Goal: Transaction & Acquisition: Purchase product/service

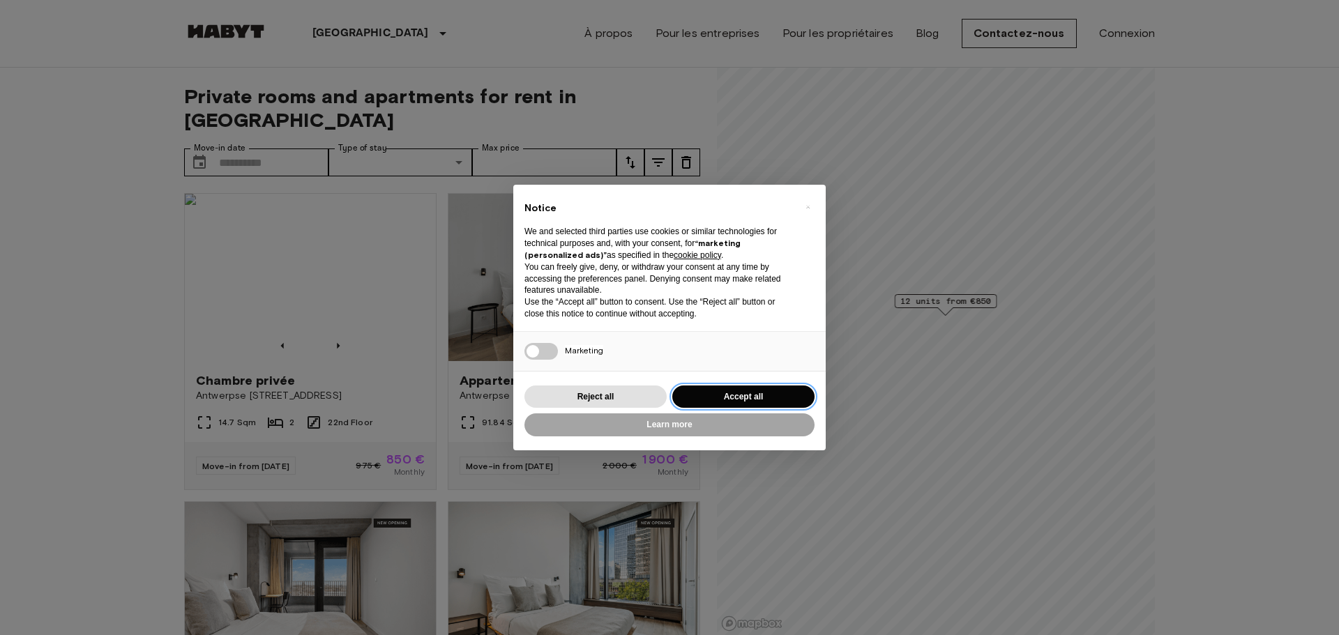
click at [742, 393] on button "Accept all" at bounding box center [743, 397] width 142 height 23
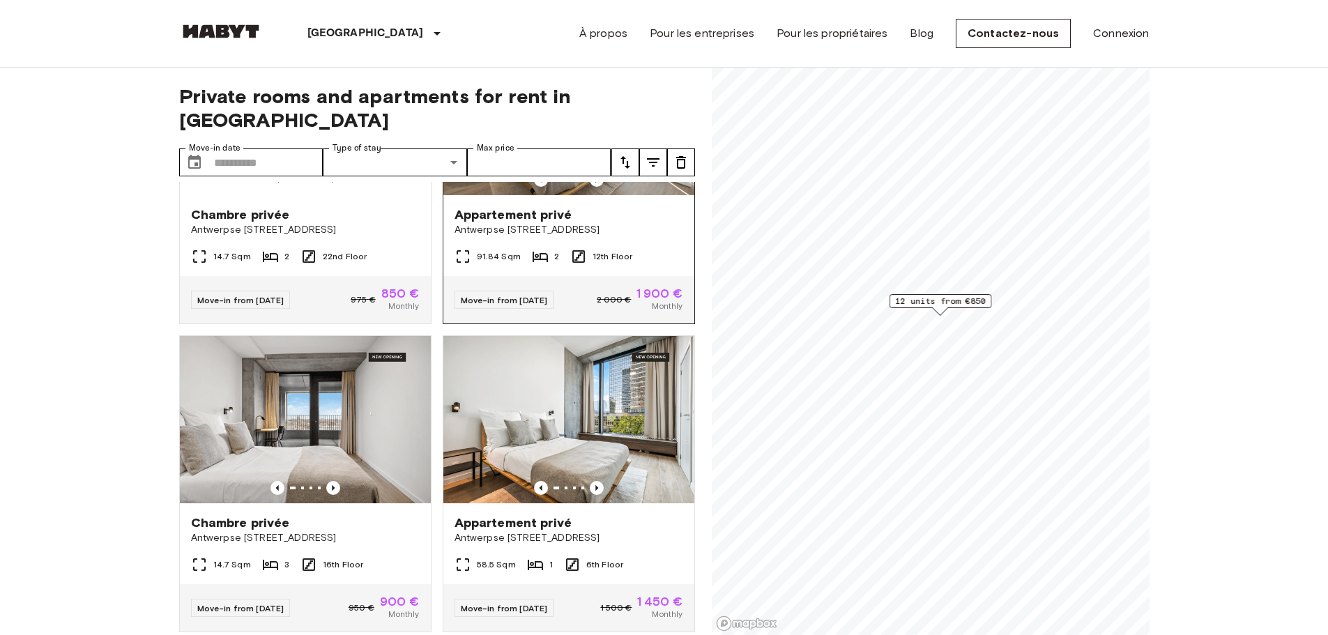
scroll to position [209, 0]
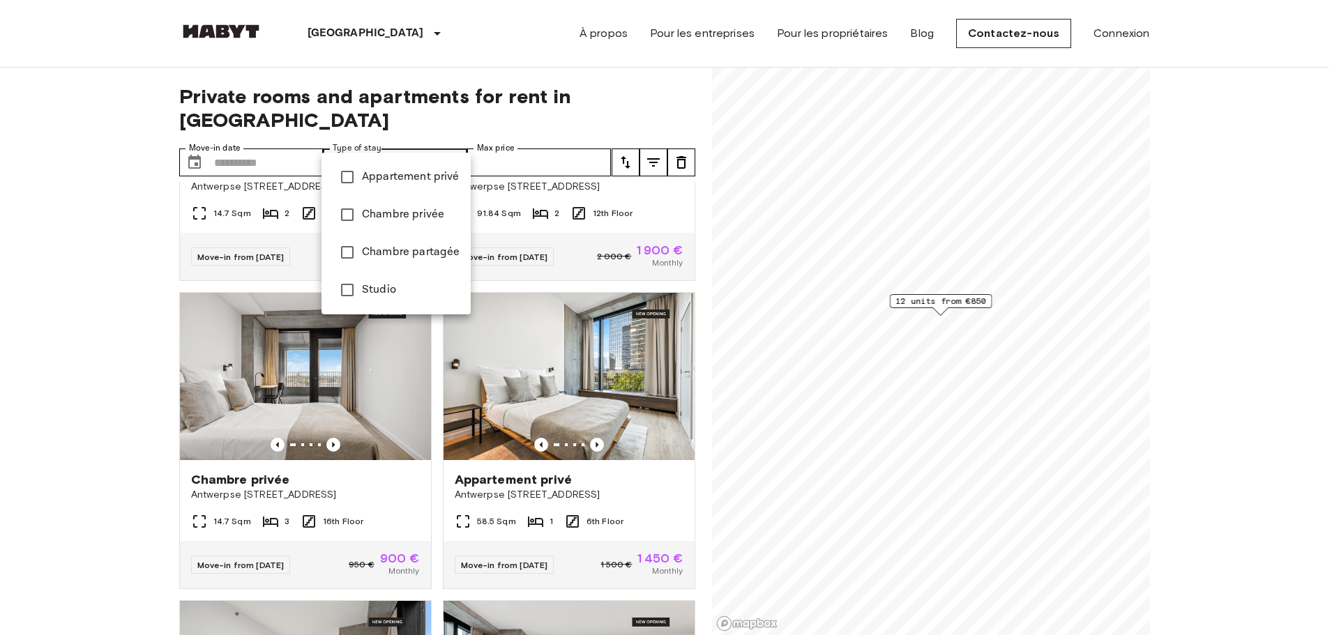
click at [542, 141] on div at bounding box center [669, 317] width 1339 height 635
click at [581, 149] on div at bounding box center [669, 317] width 1339 height 635
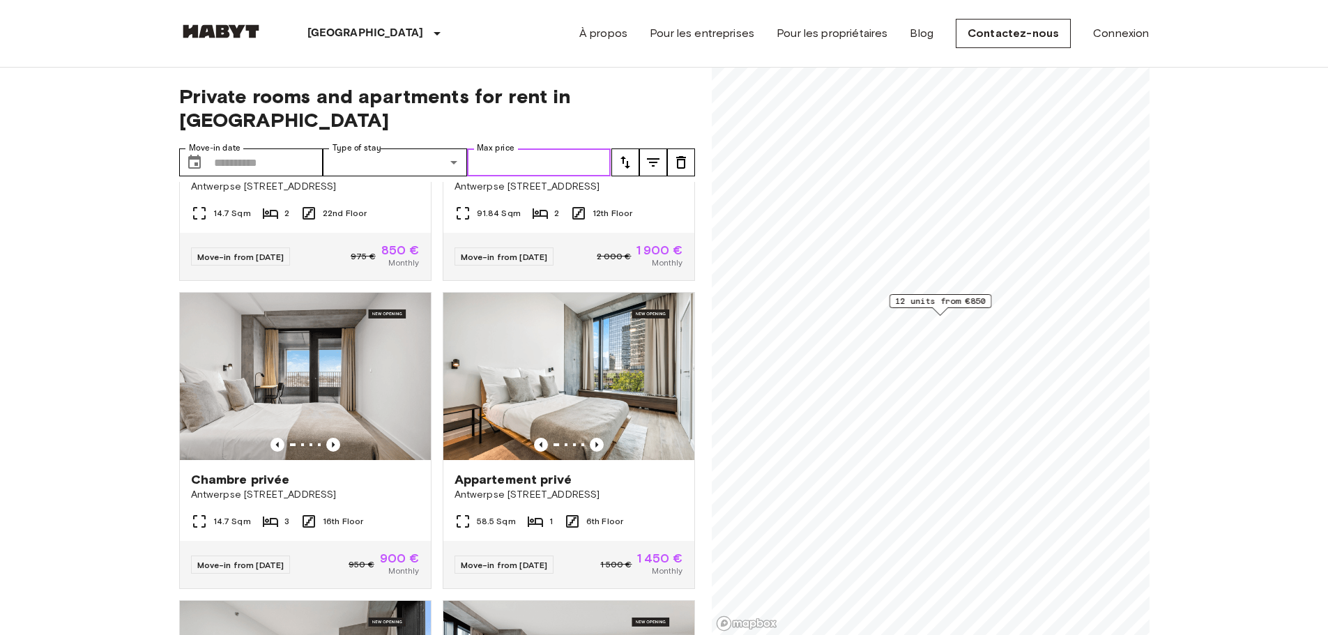
click at [581, 148] on input "Max price" at bounding box center [539, 162] width 144 height 28
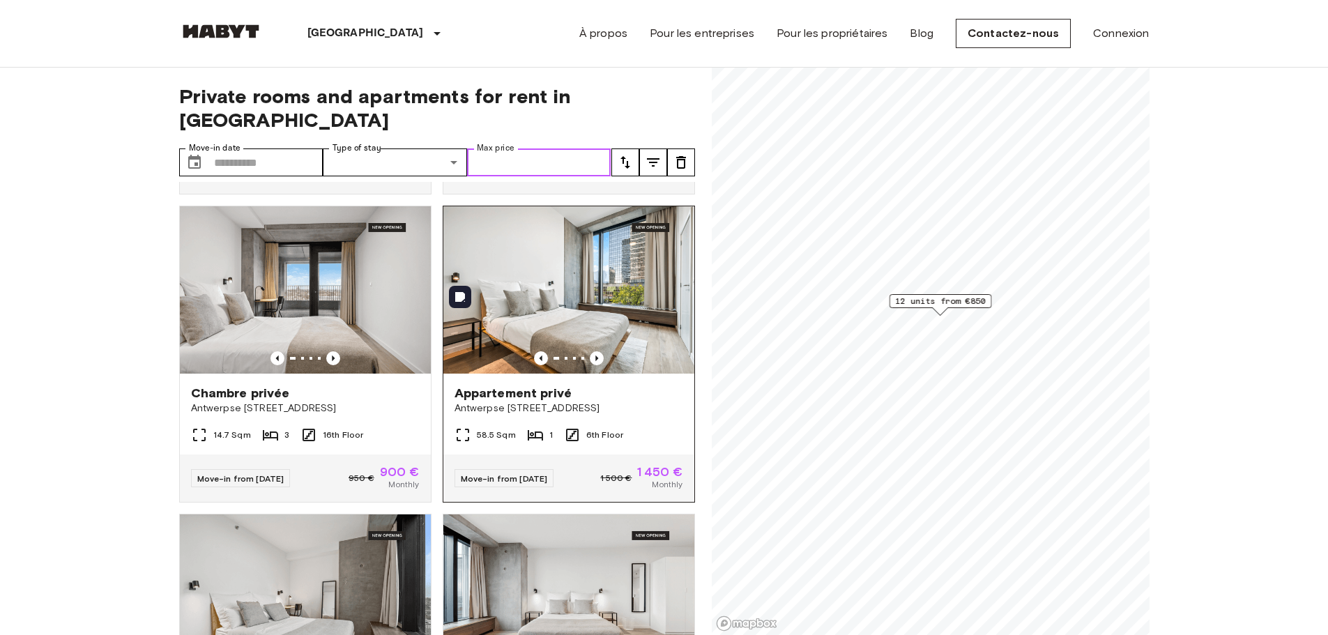
scroll to position [697, 0]
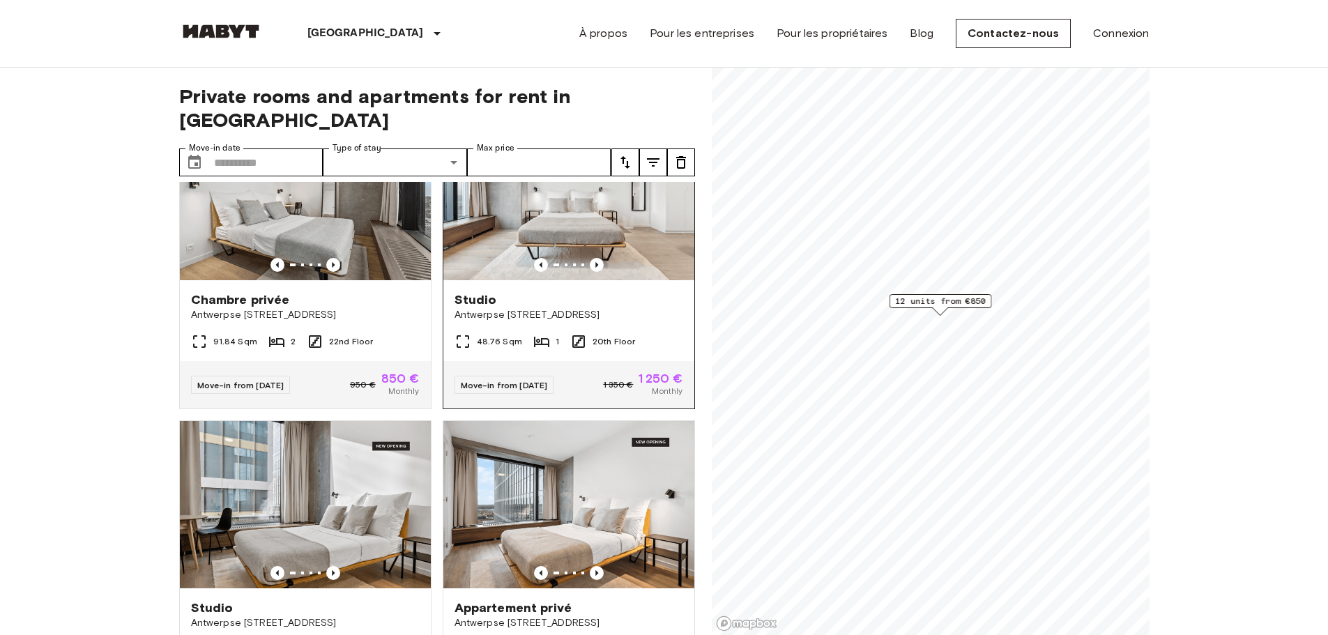
click at [639, 291] on div "Studio" at bounding box center [569, 299] width 229 height 17
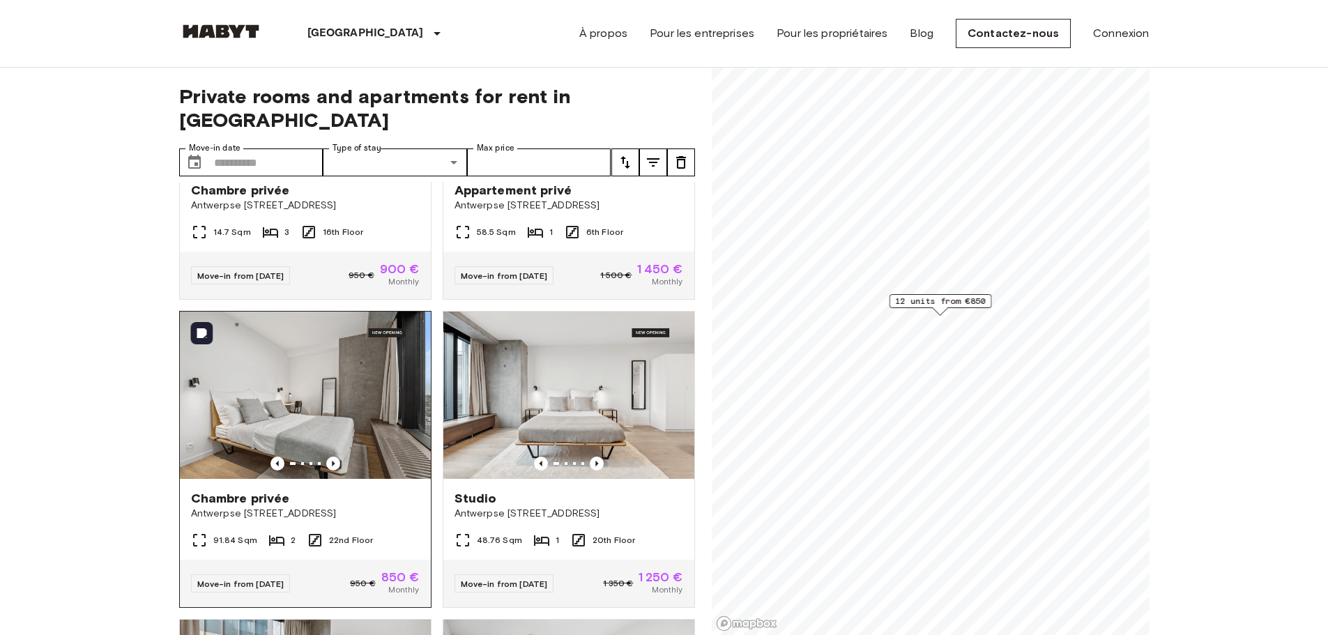
scroll to position [488, 0]
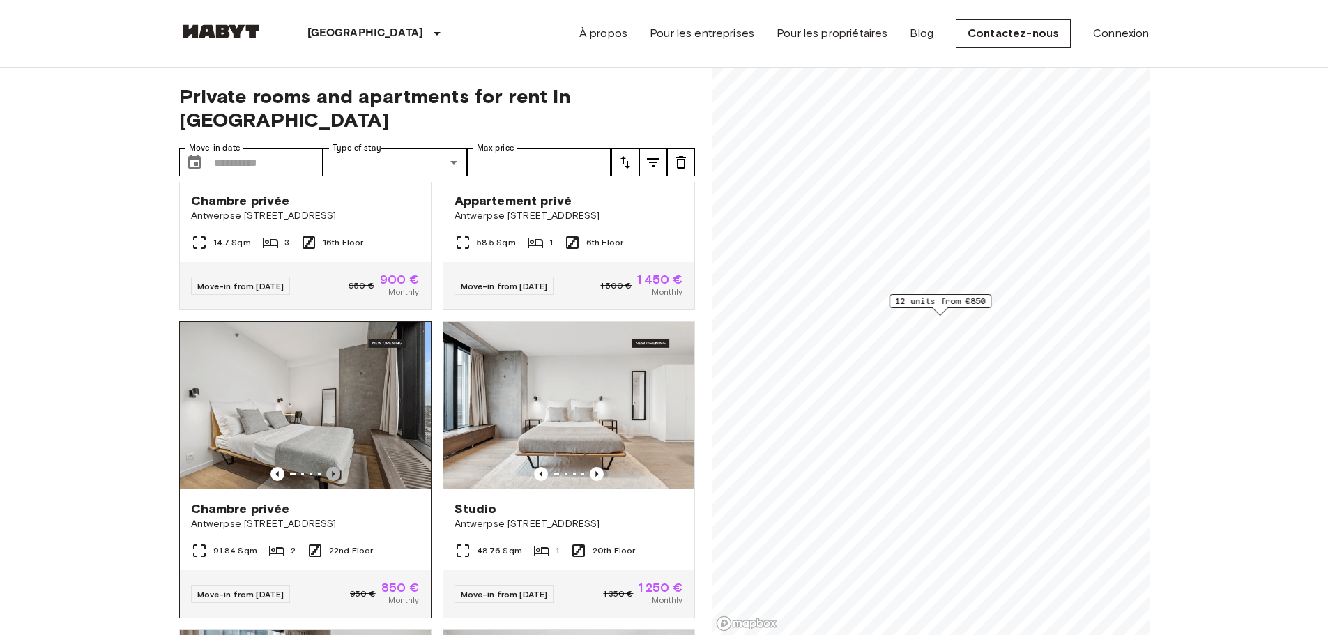
click at [332, 467] on icon "Previous image" at bounding box center [333, 474] width 14 height 14
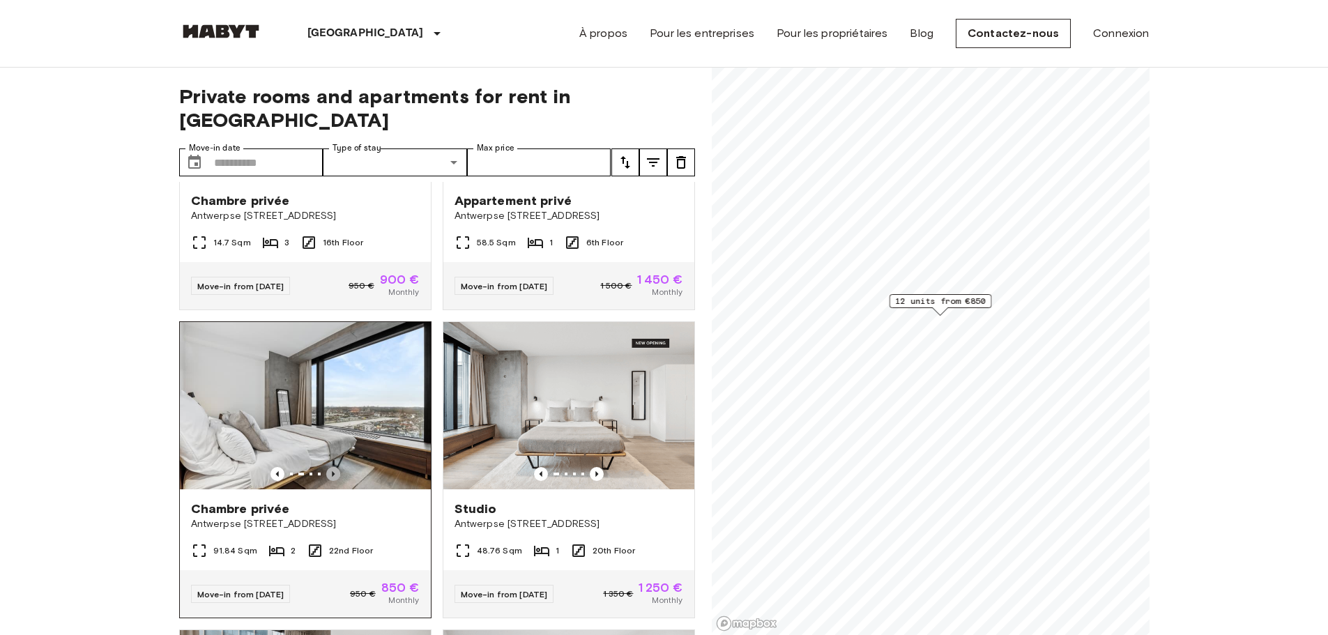
click at [332, 467] on icon "Previous image" at bounding box center [333, 474] width 14 height 14
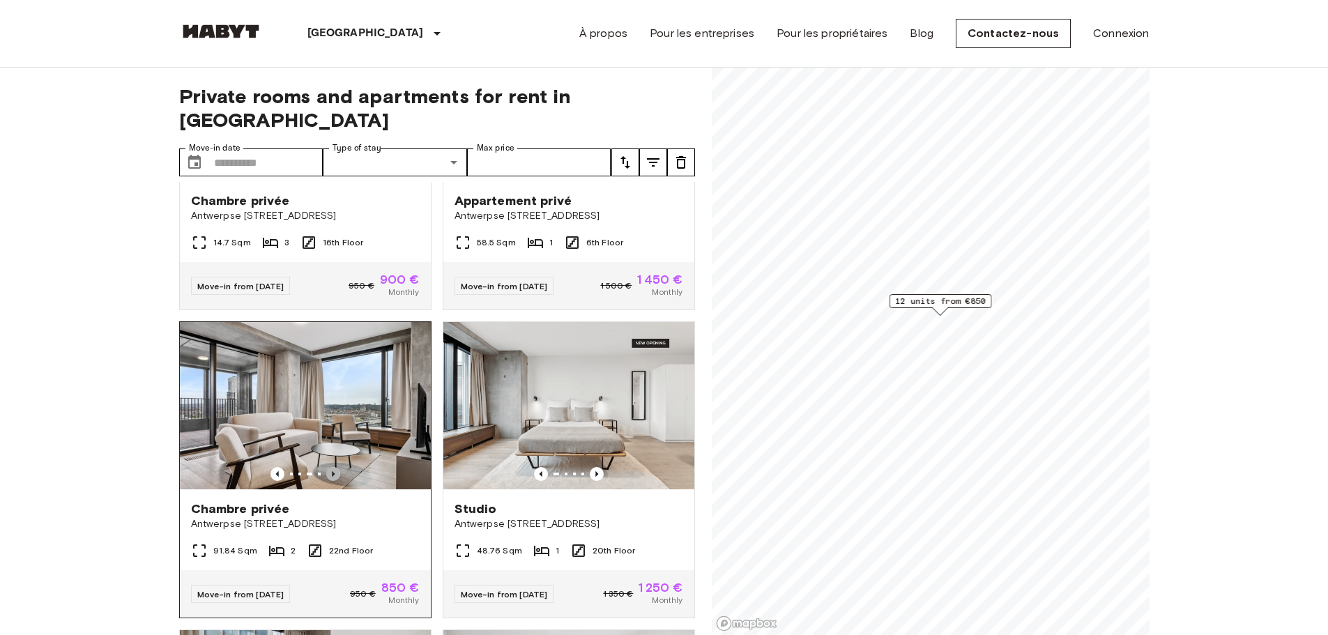
click at [332, 467] on icon "Previous image" at bounding box center [333, 474] width 14 height 14
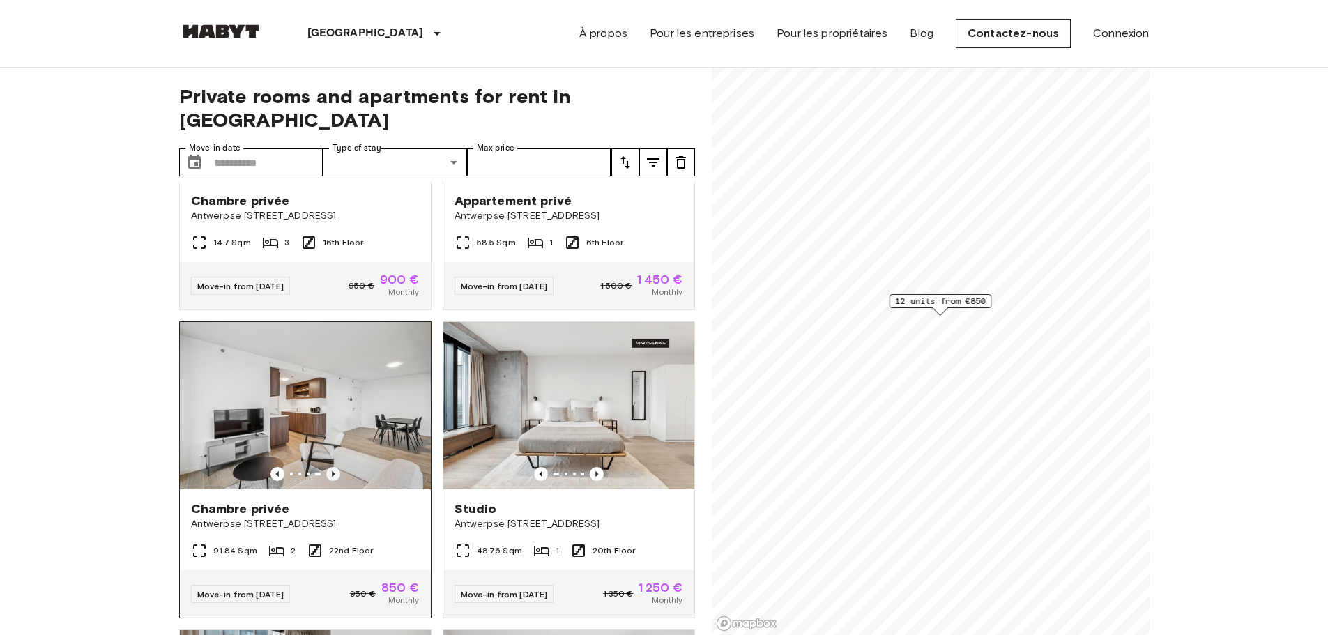
click at [332, 467] on icon "Previous image" at bounding box center [333, 474] width 14 height 14
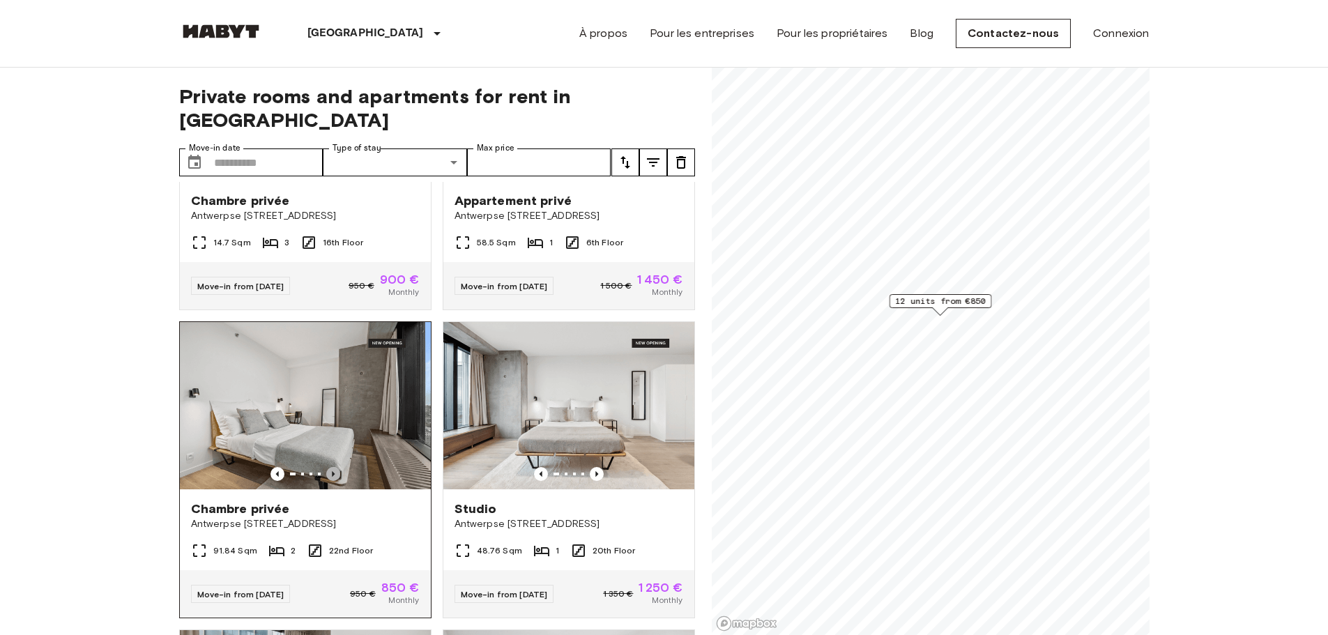
click at [332, 467] on icon "Previous image" at bounding box center [333, 474] width 14 height 14
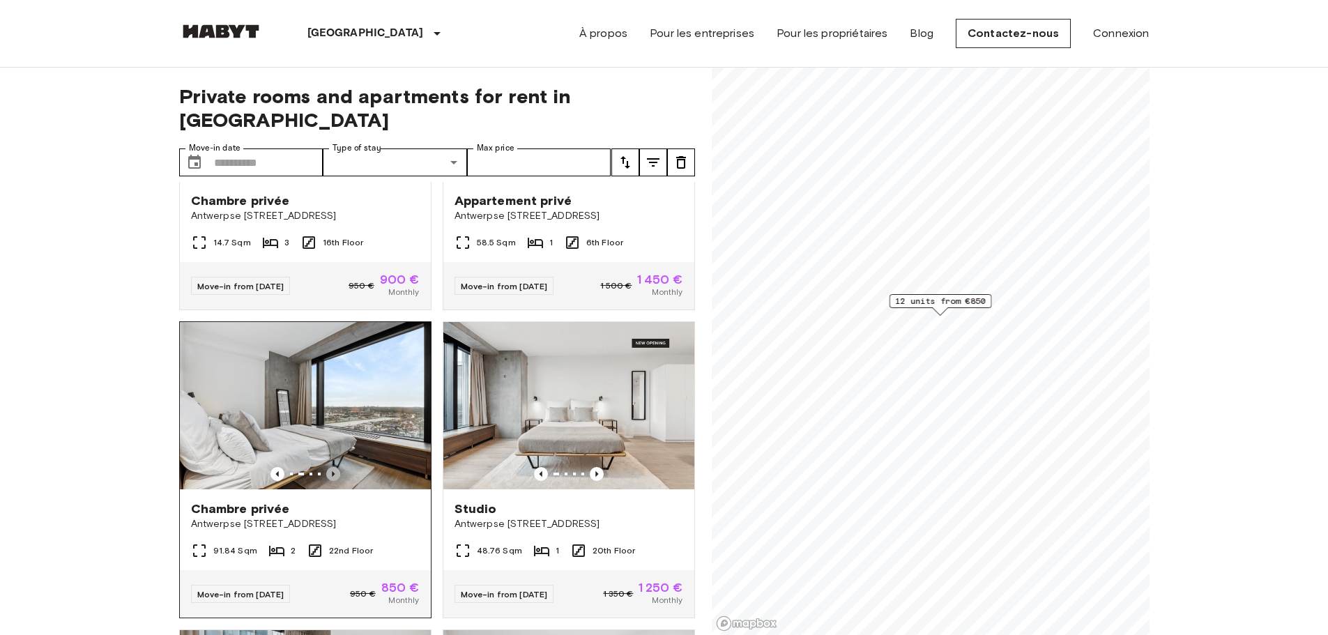
click at [332, 467] on icon "Previous image" at bounding box center [333, 474] width 14 height 14
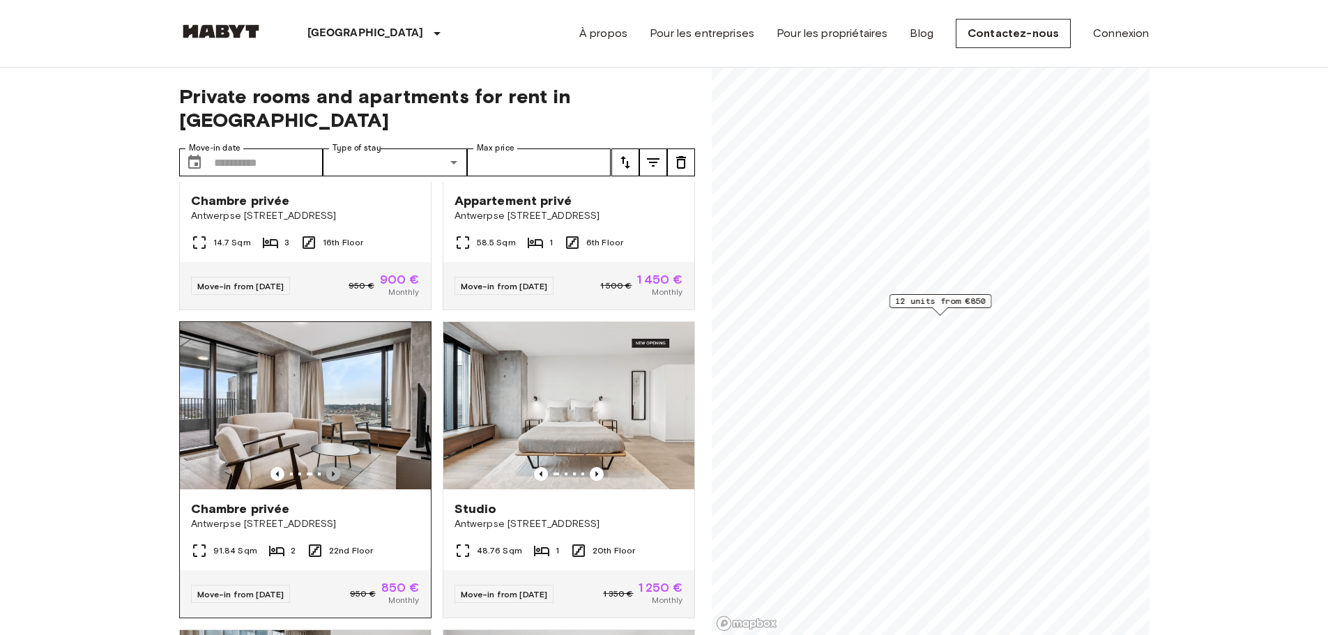
click at [332, 467] on icon "Previous image" at bounding box center [333, 474] width 14 height 14
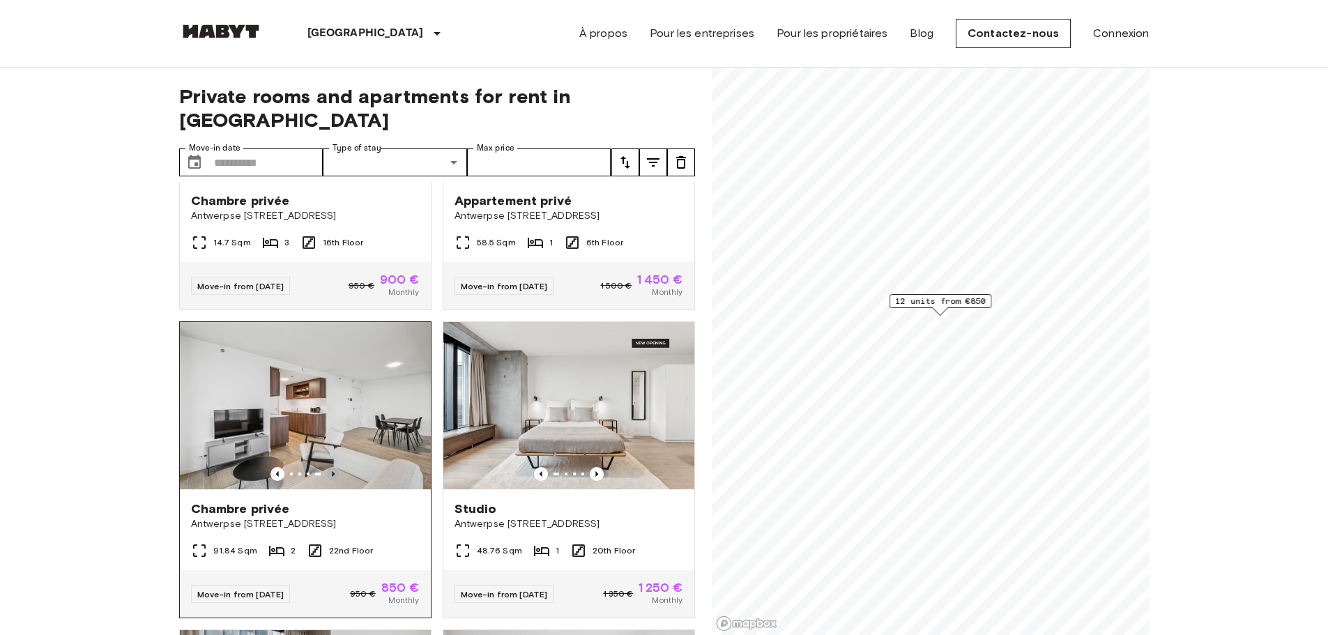
click at [332, 467] on icon "Previous image" at bounding box center [333, 474] width 14 height 14
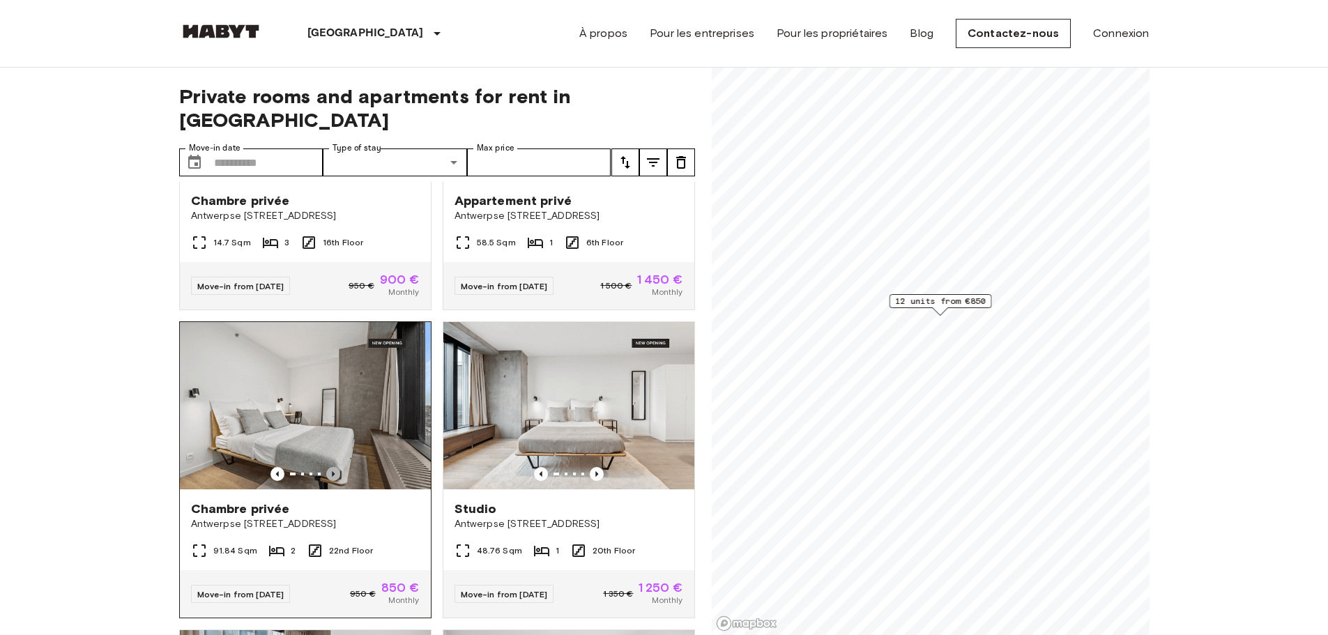
click at [332, 467] on icon "Previous image" at bounding box center [333, 474] width 14 height 14
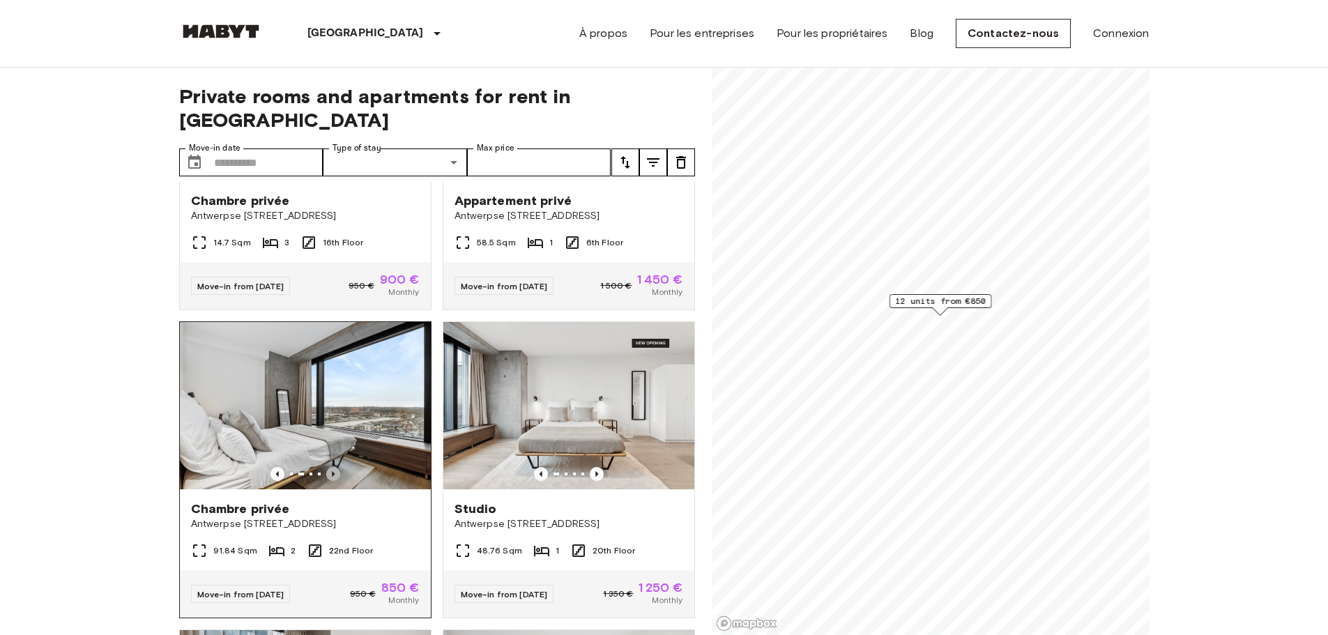
click at [332, 467] on icon "Previous image" at bounding box center [333, 474] width 14 height 14
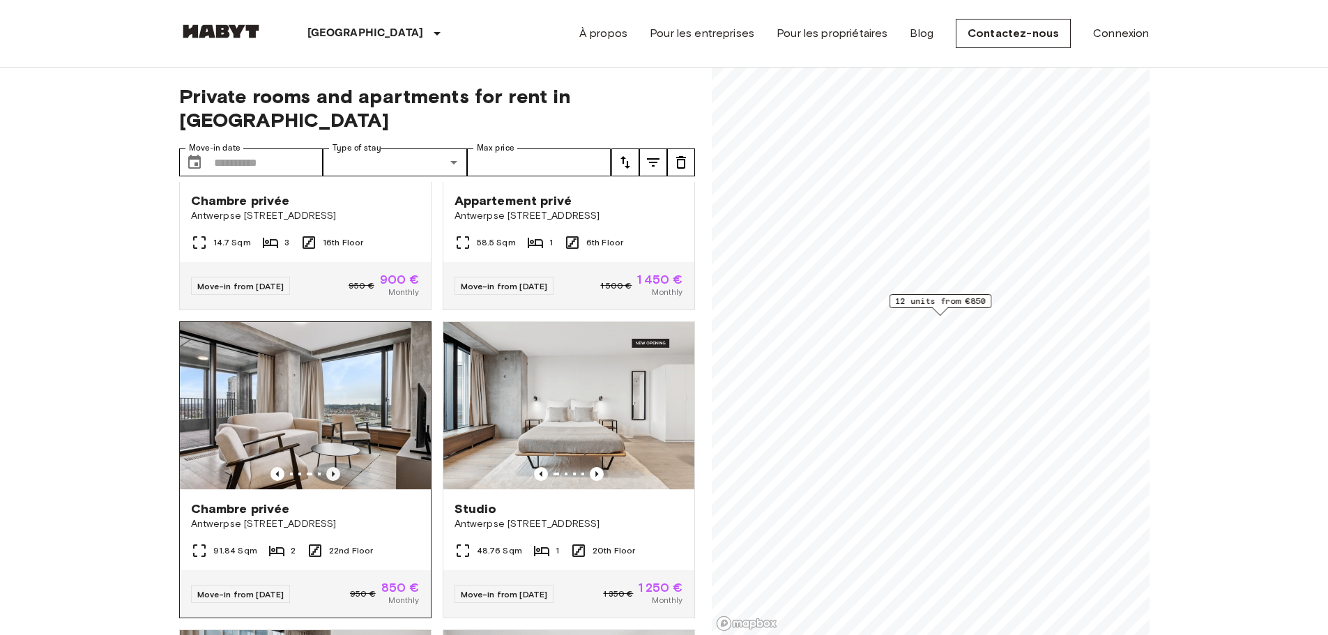
click at [332, 467] on icon "Previous image" at bounding box center [333, 474] width 14 height 14
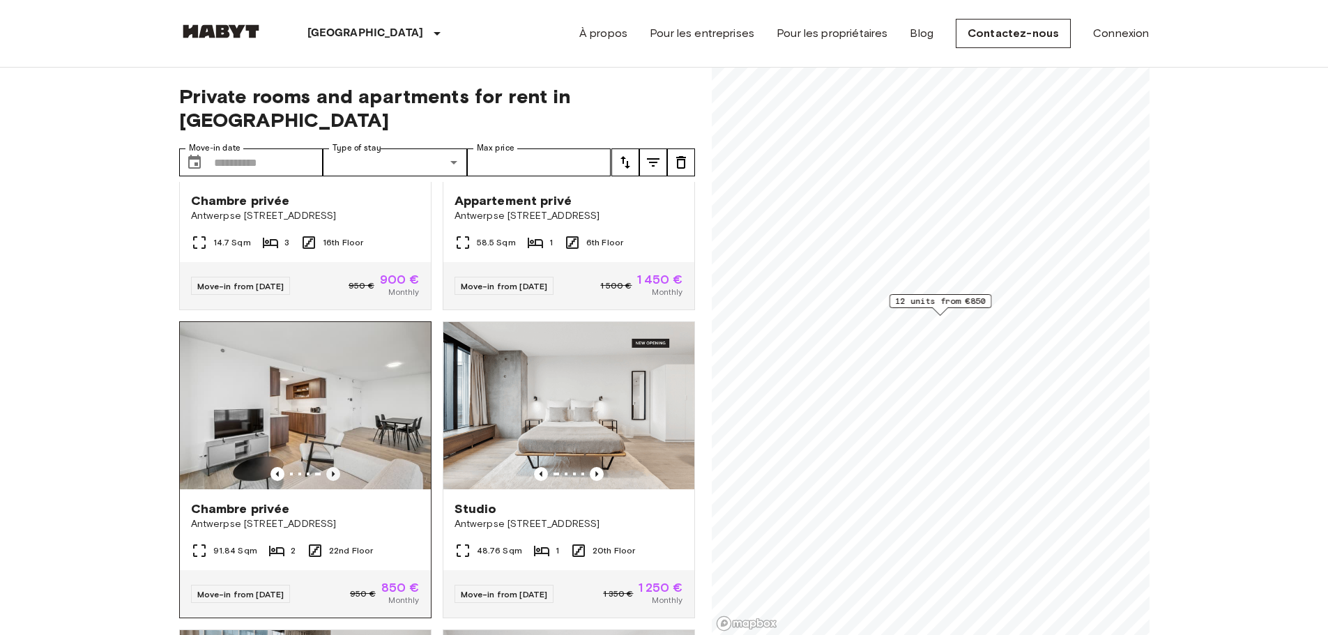
click at [332, 467] on icon "Previous image" at bounding box center [333, 474] width 14 height 14
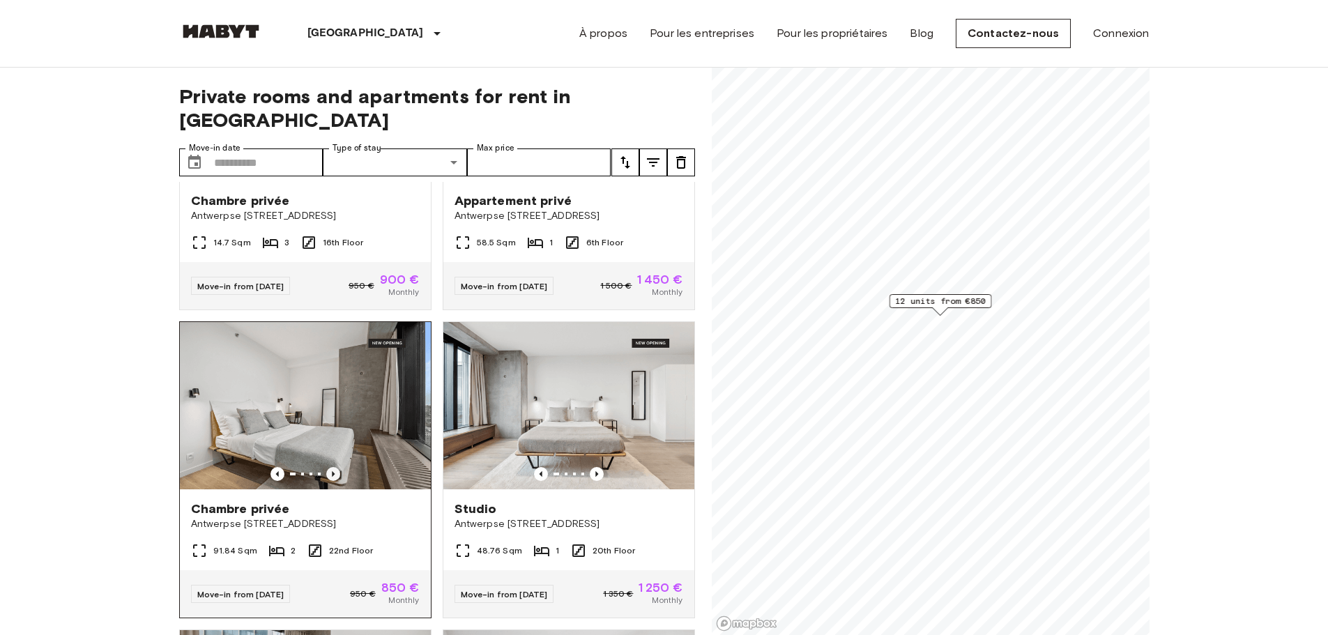
click at [332, 467] on icon "Previous image" at bounding box center [333, 474] width 14 height 14
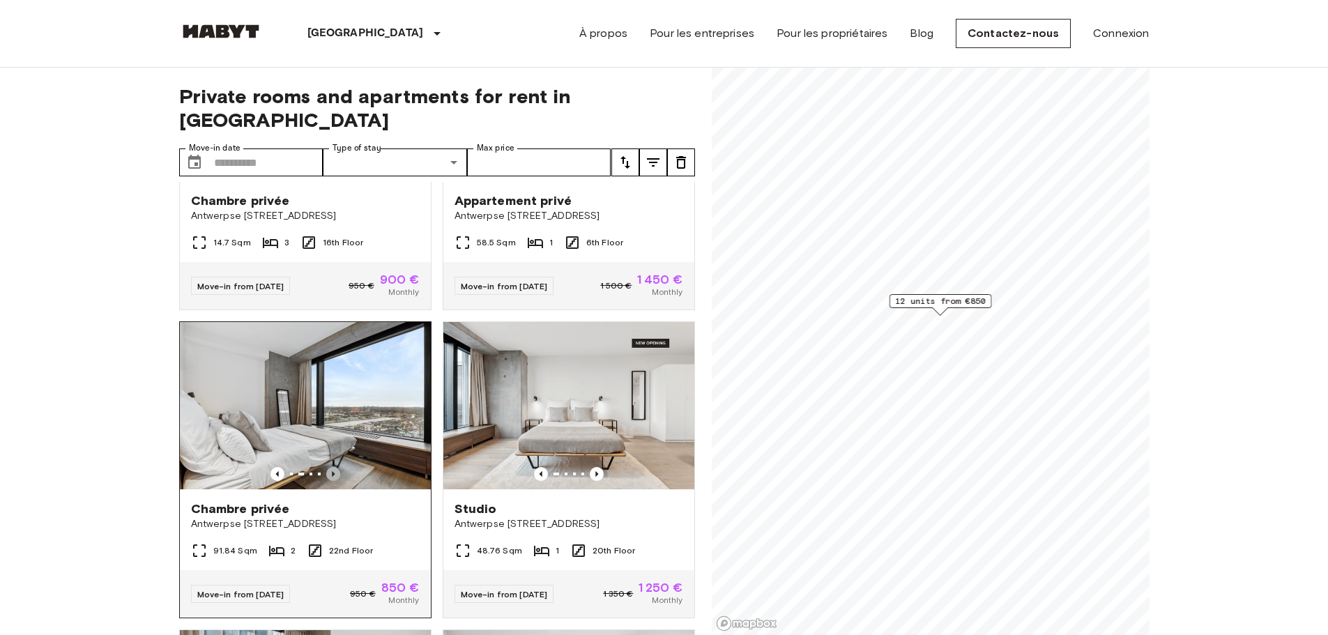
click at [332, 467] on icon "Previous image" at bounding box center [333, 474] width 14 height 14
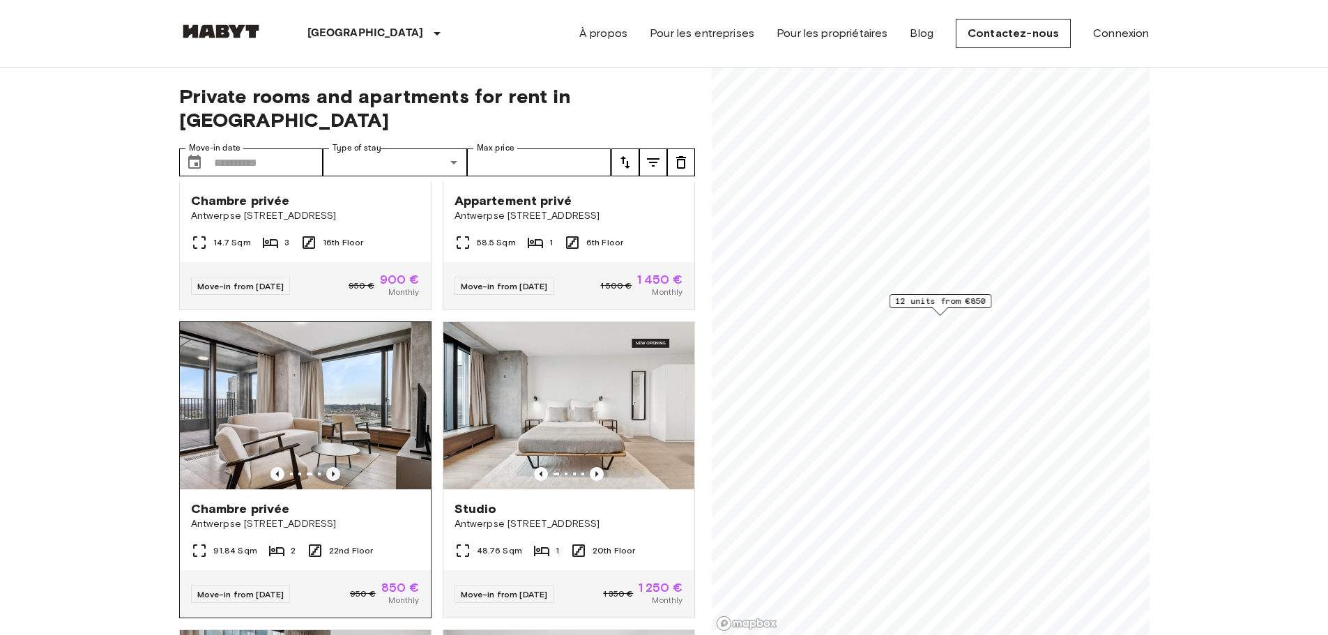
click at [332, 467] on icon "Previous image" at bounding box center [333, 474] width 14 height 14
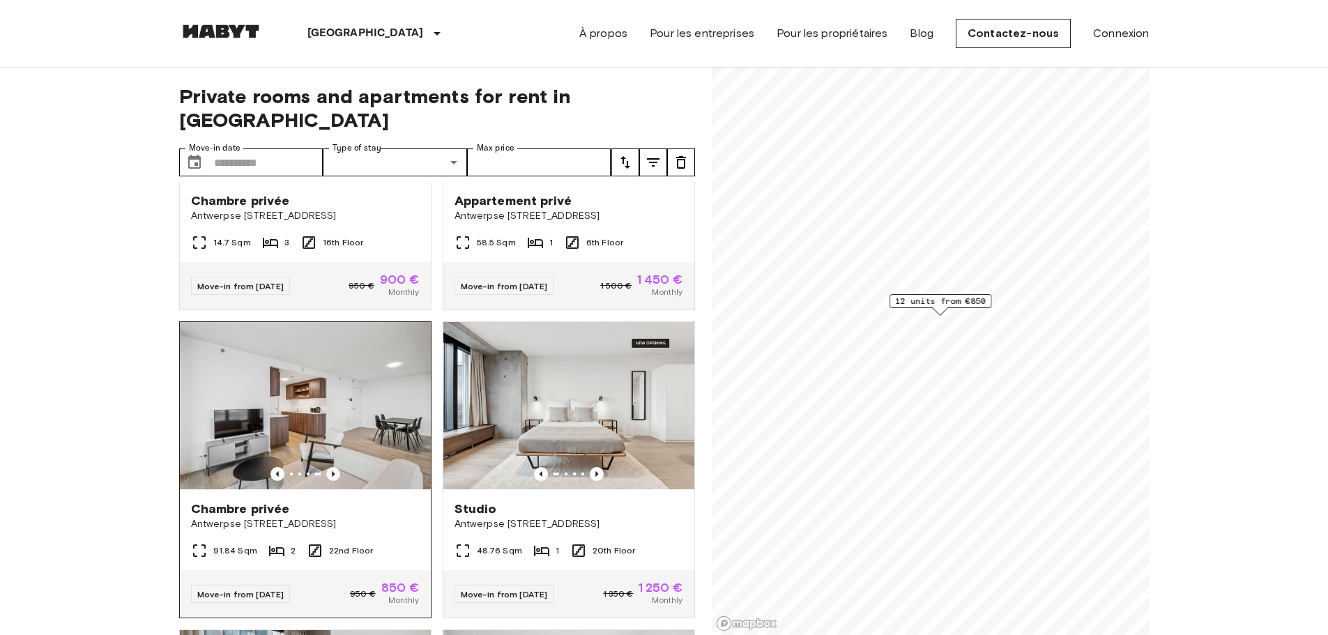
click at [332, 467] on icon "Previous image" at bounding box center [333, 474] width 14 height 14
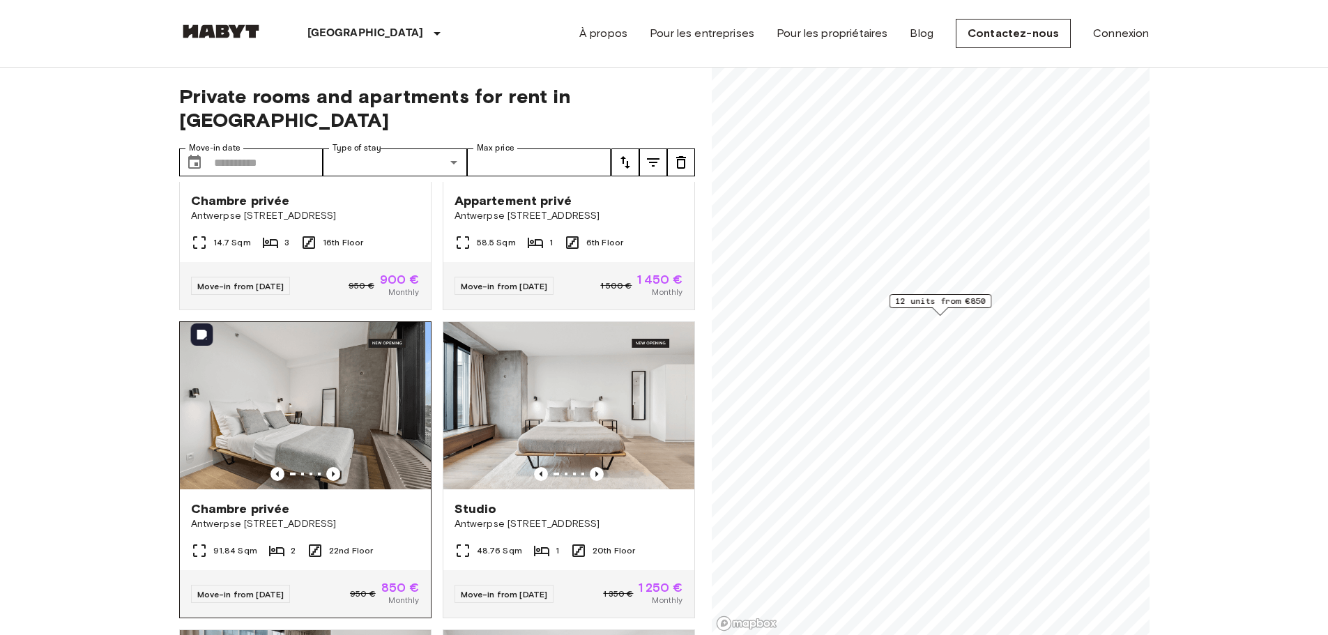
click at [359, 419] on img at bounding box center [305, 405] width 251 height 167
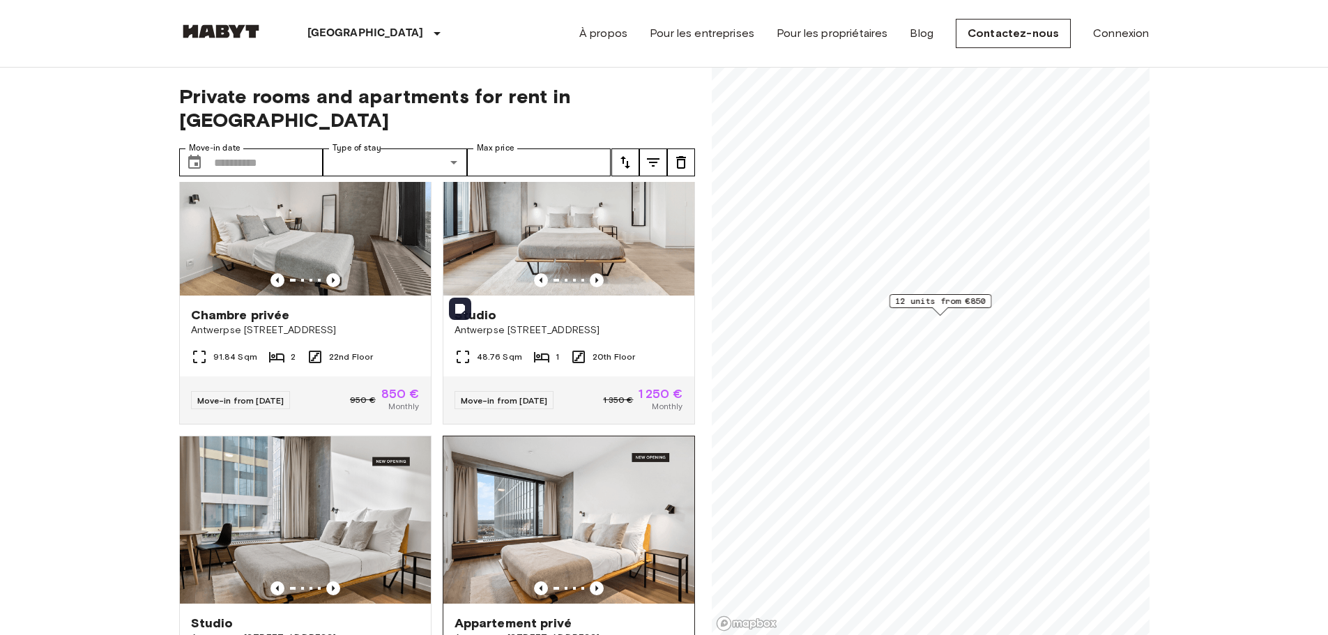
scroll to position [336, 0]
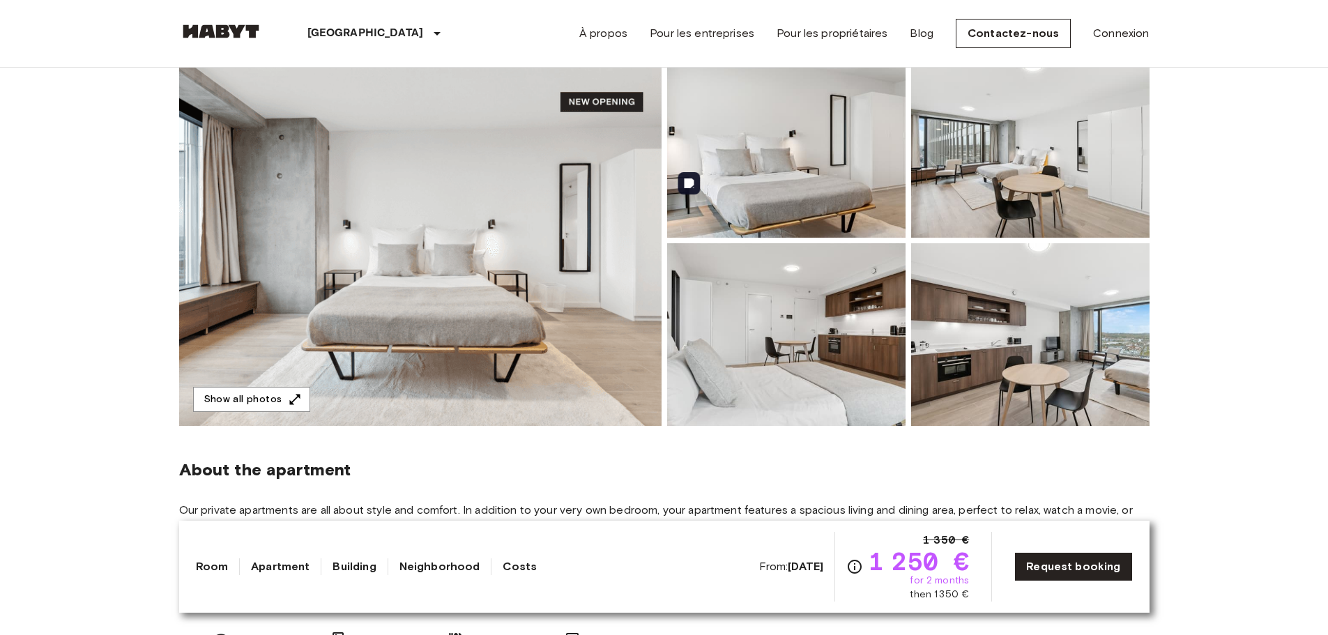
scroll to position [139, 0]
click at [1033, 362] on img at bounding box center [1030, 334] width 238 height 183
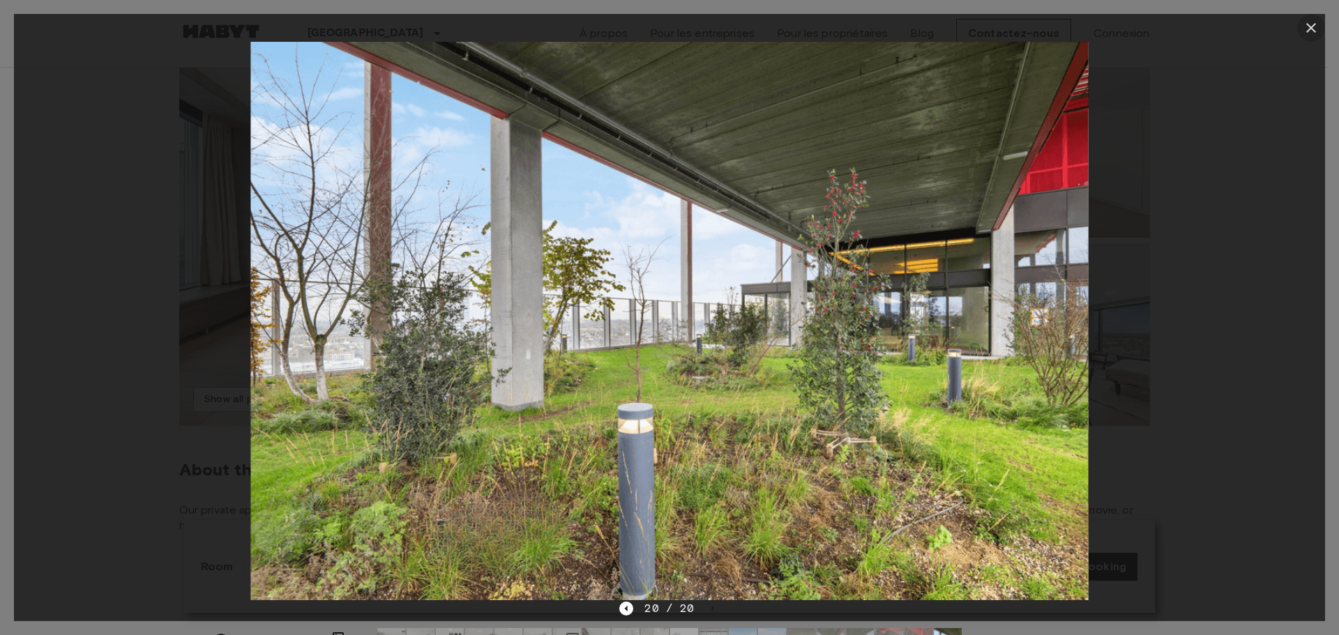
click at [1312, 22] on icon "button" at bounding box center [1310, 28] width 17 height 17
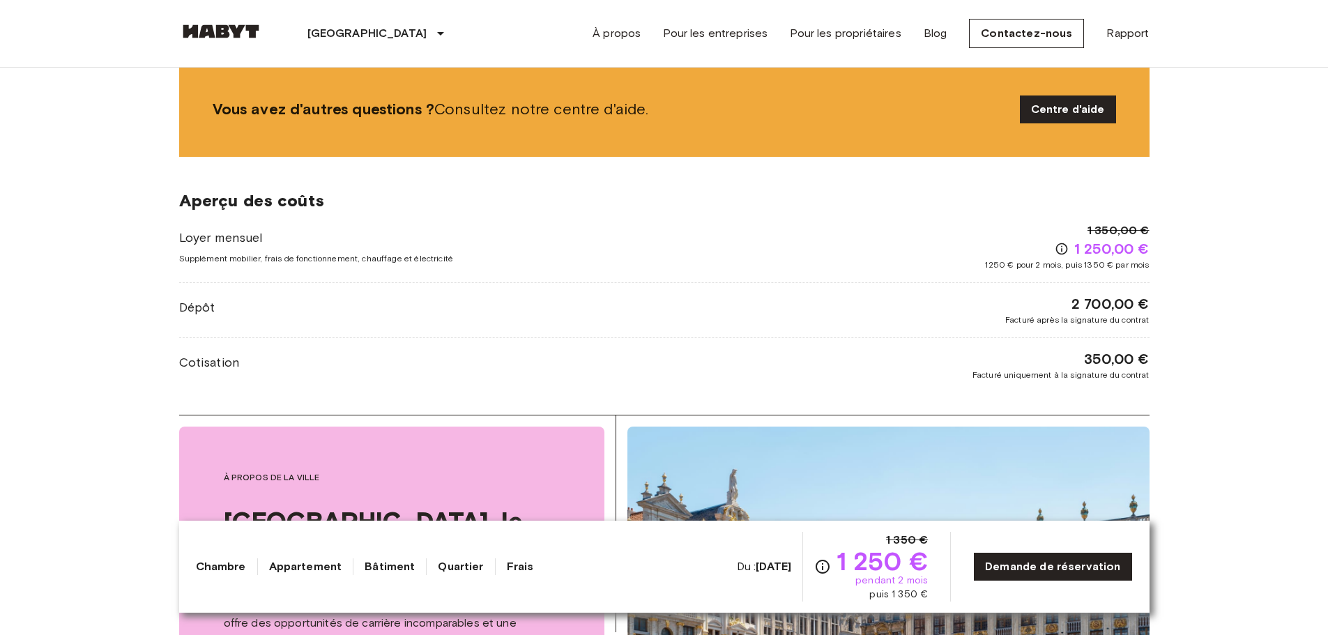
scroll to position [1743, 0]
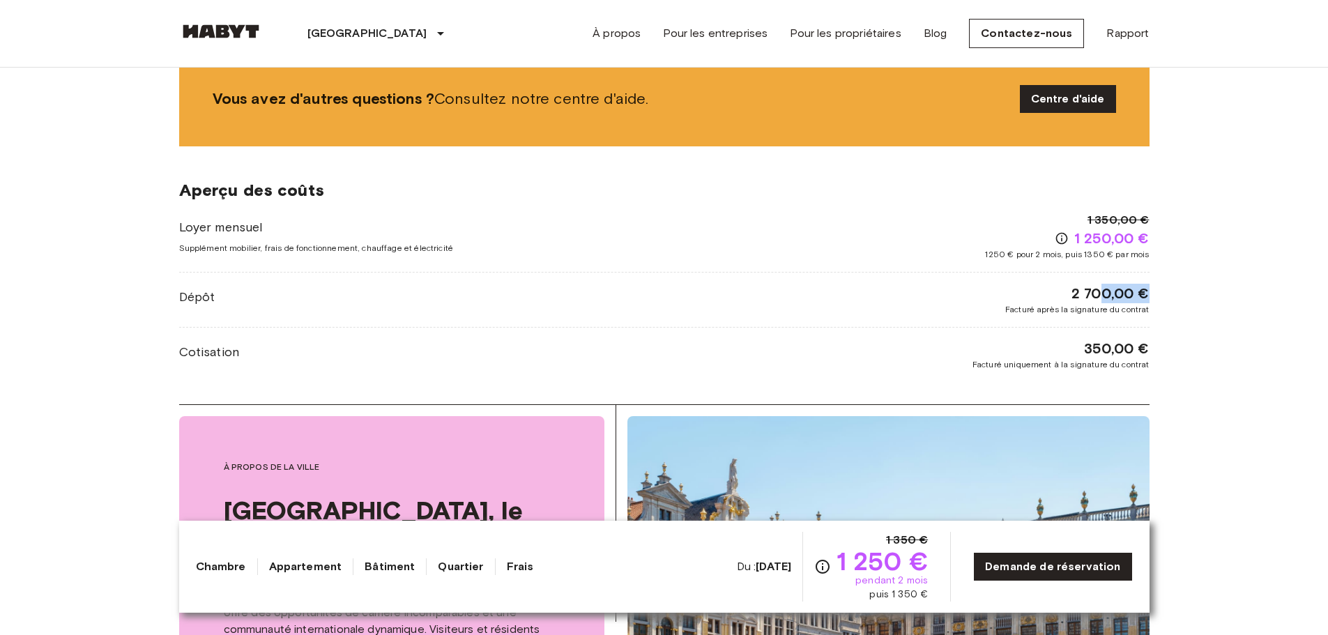
drag, startPoint x: 1125, startPoint y: 293, endPoint x: 1145, endPoint y: 291, distance: 20.3
click at [1145, 291] on font "2 700,00 €" at bounding box center [1111, 293] width 78 height 17
click at [801, 303] on div "Dépôt 2 700,00 € Facturé après la signature du contrat" at bounding box center [664, 300] width 970 height 32
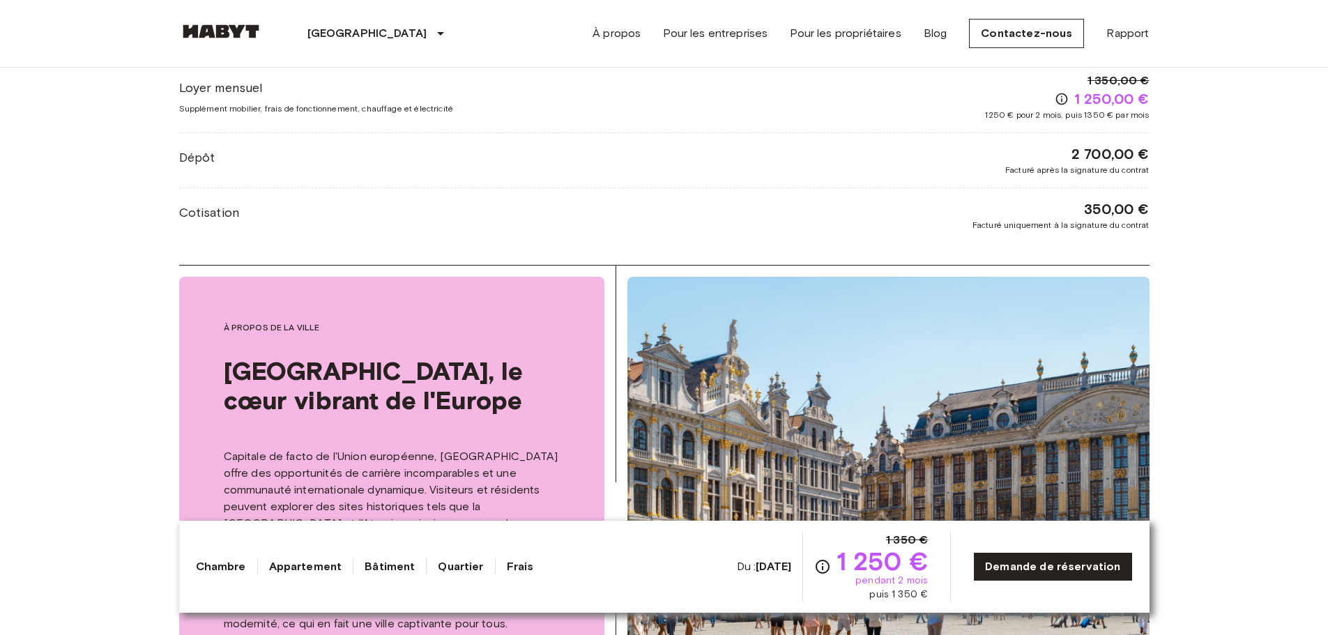
click at [1025, 224] on font "Facturé uniquement à la signature du contrat" at bounding box center [1061, 225] width 177 height 10
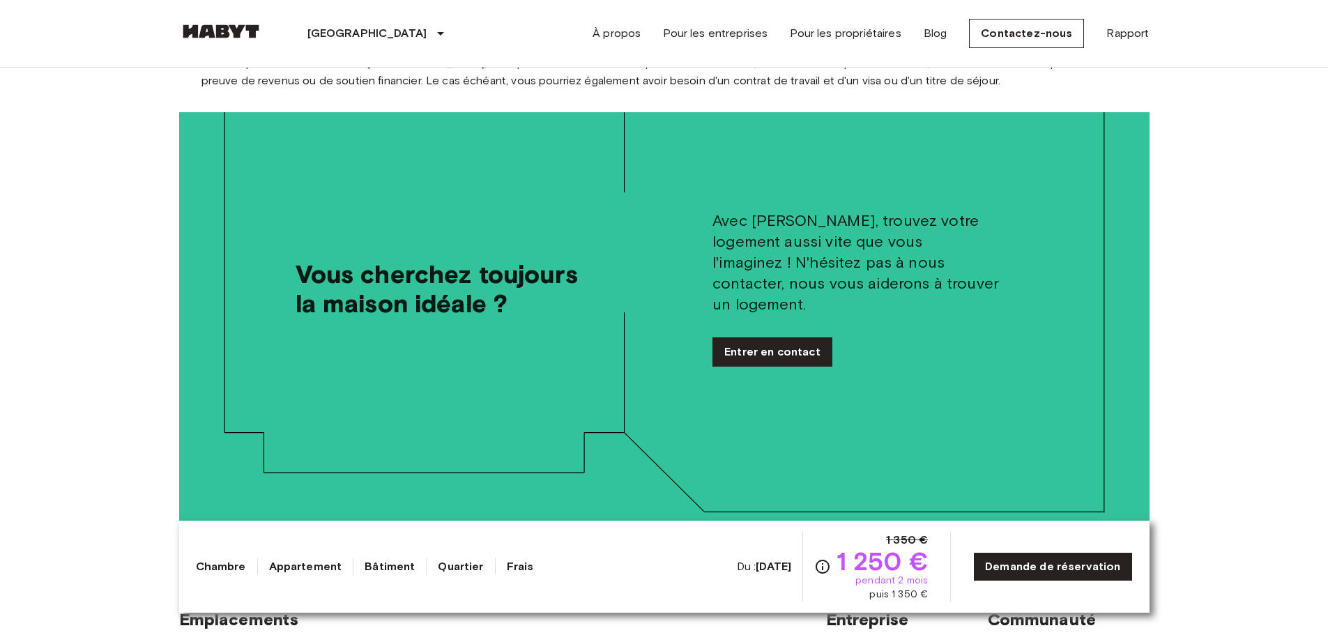
scroll to position [3442, 0]
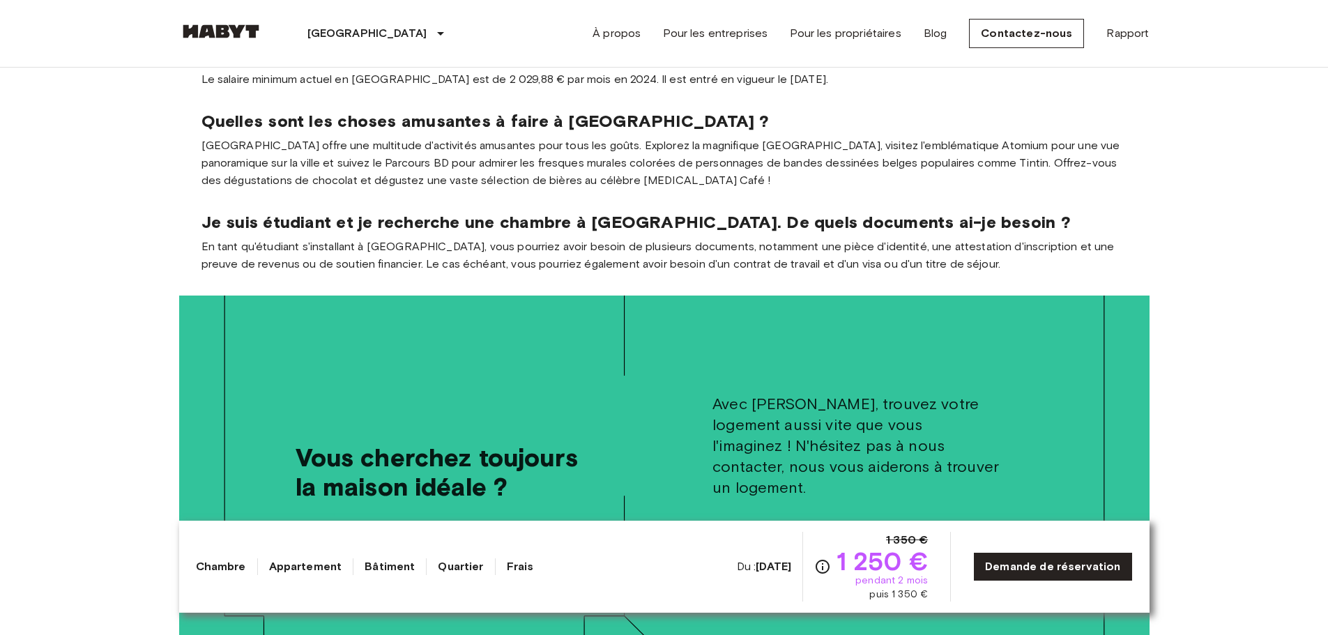
drag, startPoint x: 683, startPoint y: 258, endPoint x: 684, endPoint y: 246, distance: 11.9
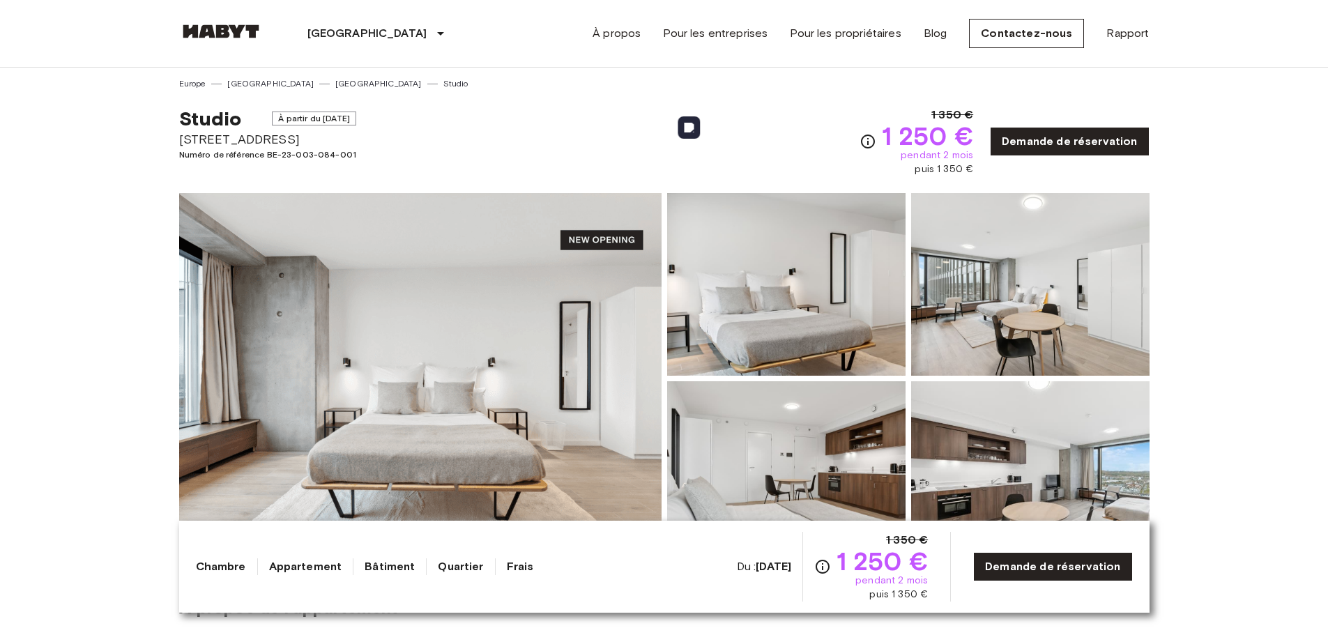
scroll to position [0, 0]
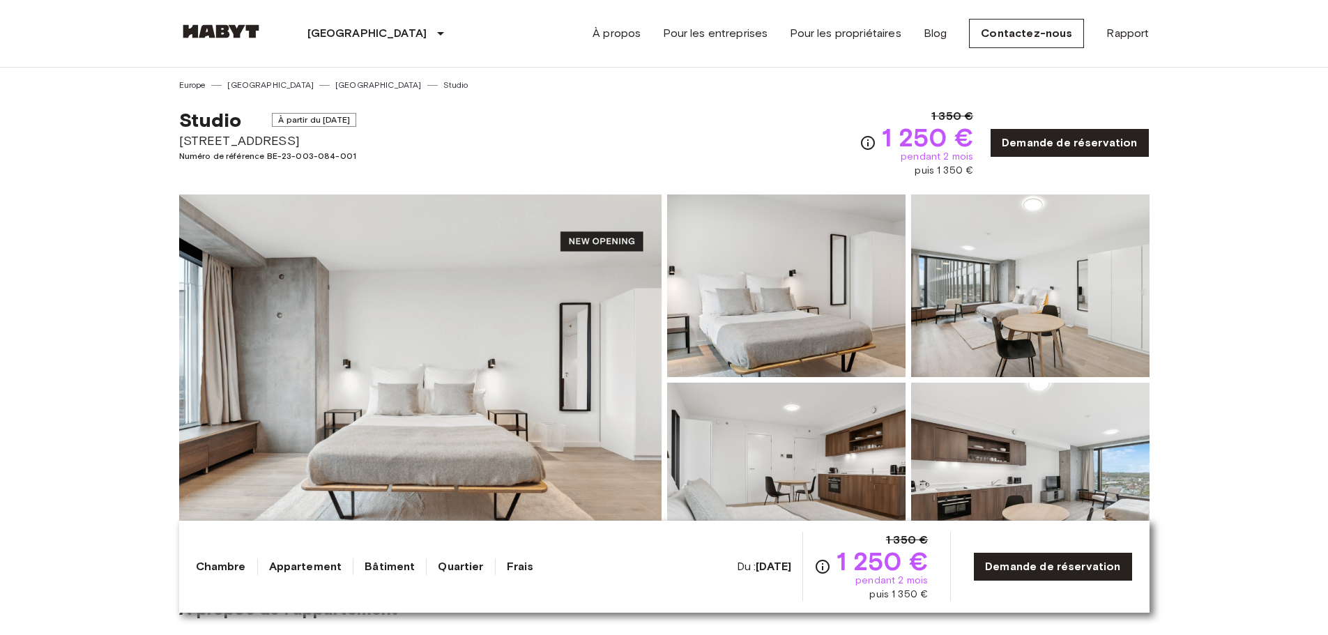
click at [218, 146] on font "[STREET_ADDRESS]" at bounding box center [239, 140] width 121 height 15
copy font "[STREET_ADDRESS]"
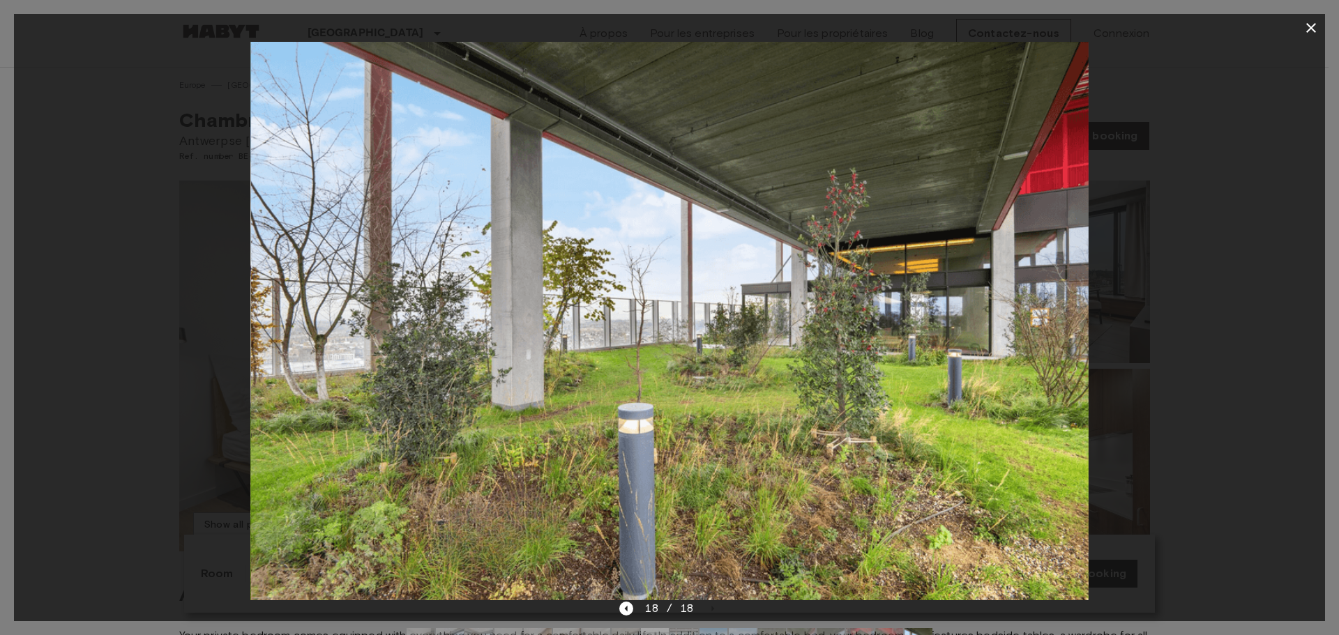
drag, startPoint x: 1310, startPoint y: 26, endPoint x: 1283, endPoint y: 29, distance: 26.6
click at [1309, 26] on icon "button" at bounding box center [1311, 28] width 10 height 10
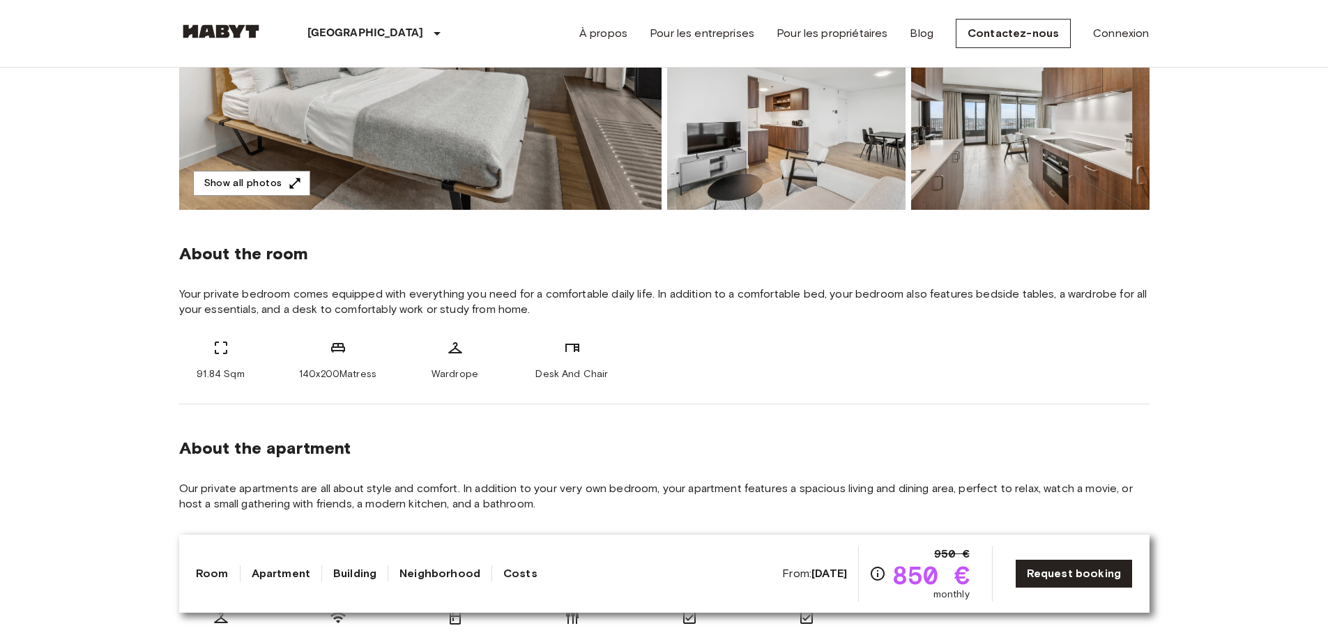
scroll to position [349, 0]
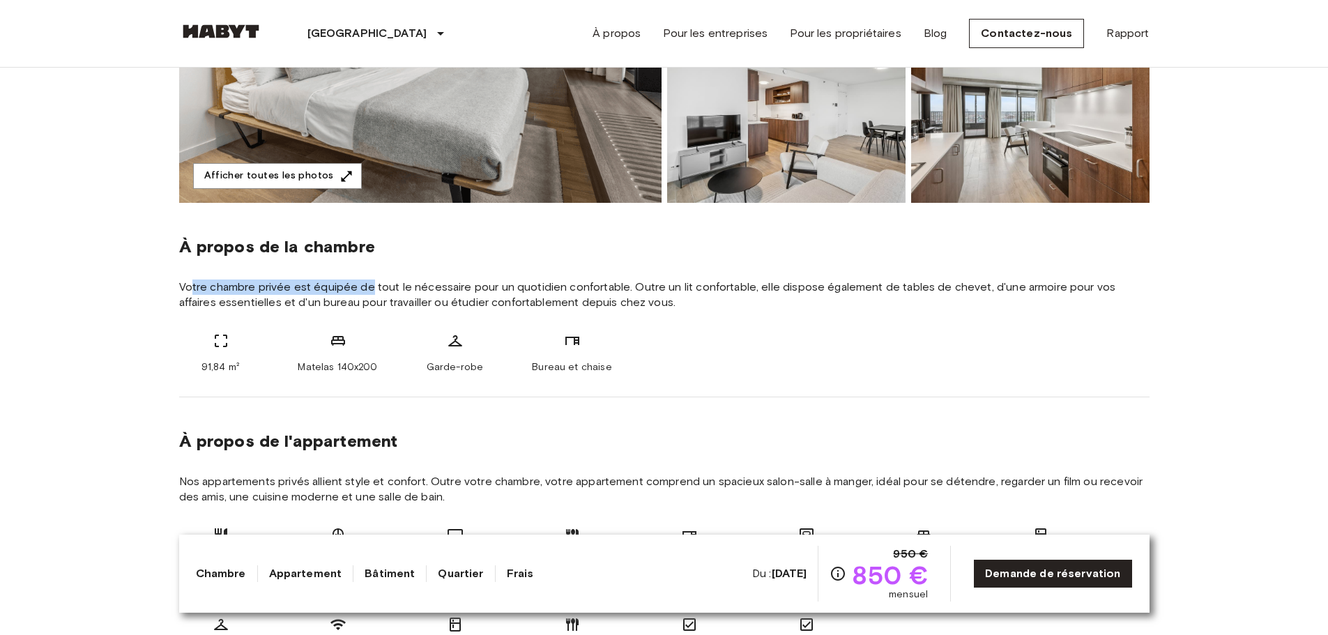
drag, startPoint x: 189, startPoint y: 288, endPoint x: 368, endPoint y: 290, distance: 179.2
click at [368, 290] on font "Votre chambre privée est équipée de tout le nécessaire pour un quotidien confor…" at bounding box center [647, 294] width 937 height 29
click at [391, 285] on font "Votre chambre privée est équipée de tout le nécessaire pour un quotidien confor…" at bounding box center [647, 294] width 937 height 29
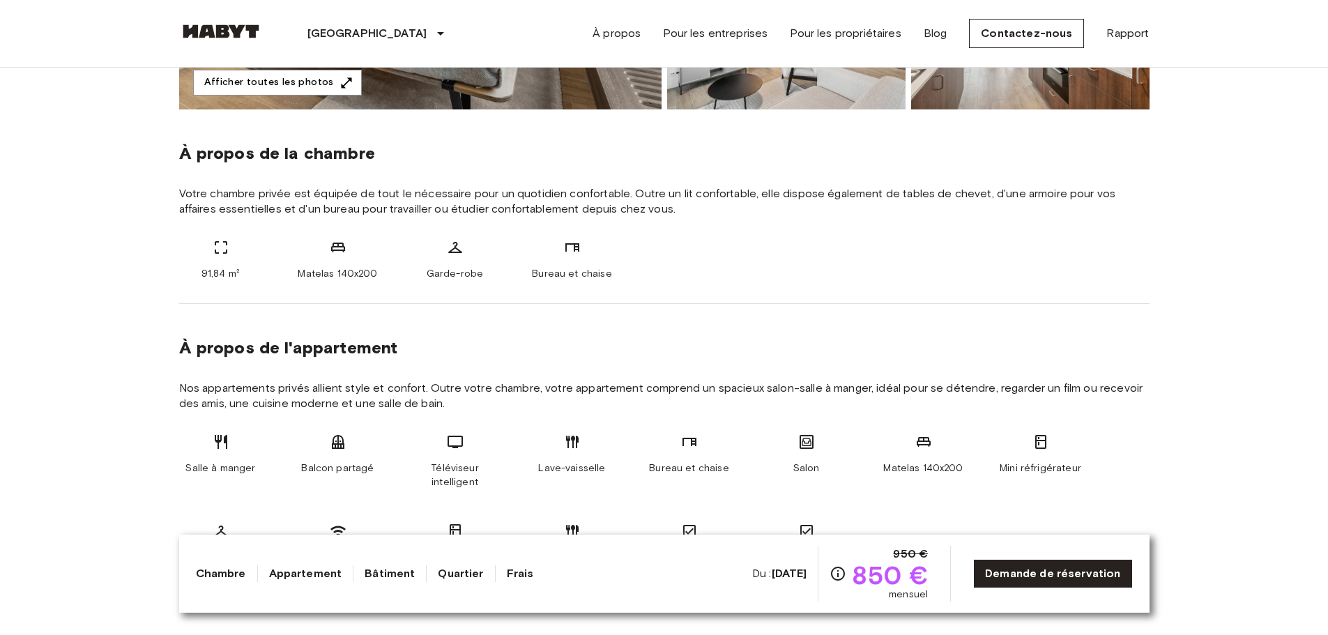
scroll to position [488, 0]
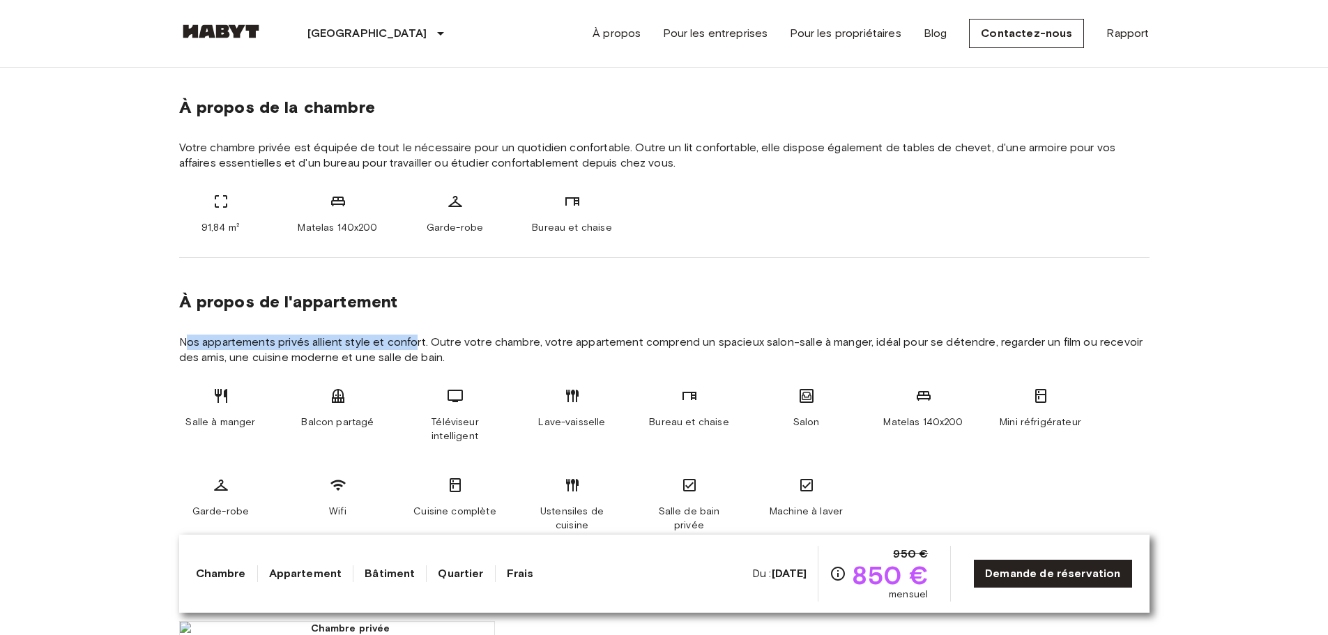
drag, startPoint x: 190, startPoint y: 345, endPoint x: 457, endPoint y: 340, distance: 267.1
click at [415, 344] on font "Nos appartements privés allient style et confort. Outre votre chambre, votre ap…" at bounding box center [661, 349] width 964 height 29
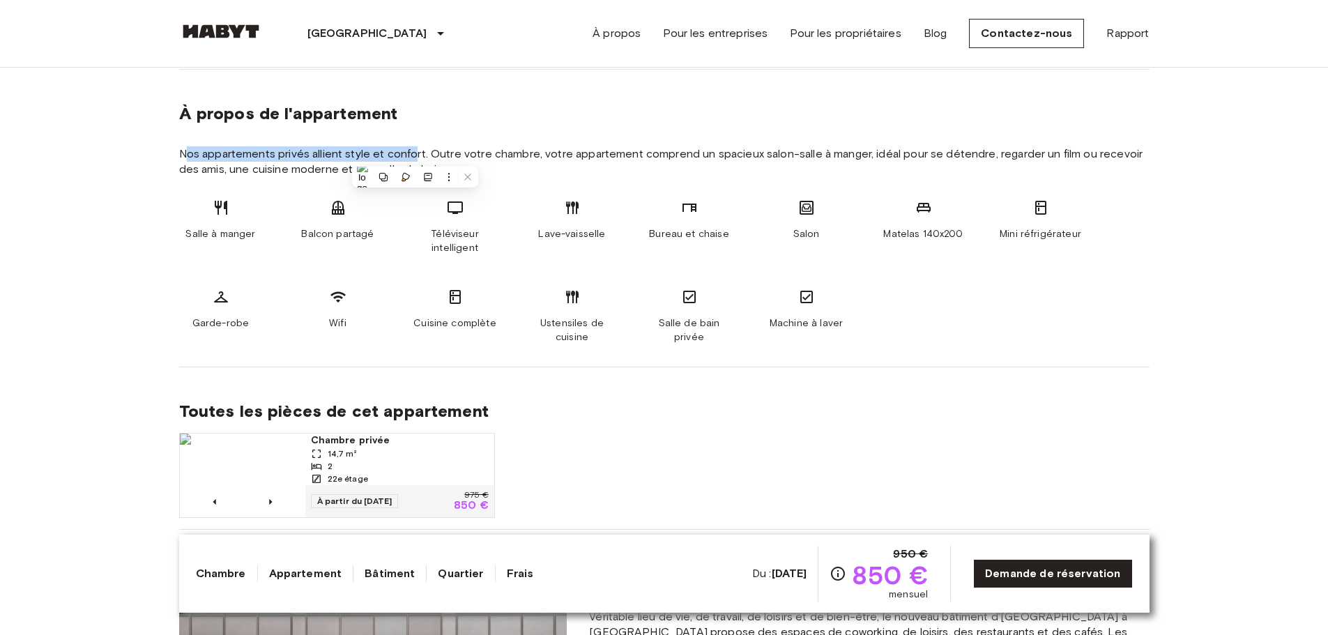
scroll to position [627, 0]
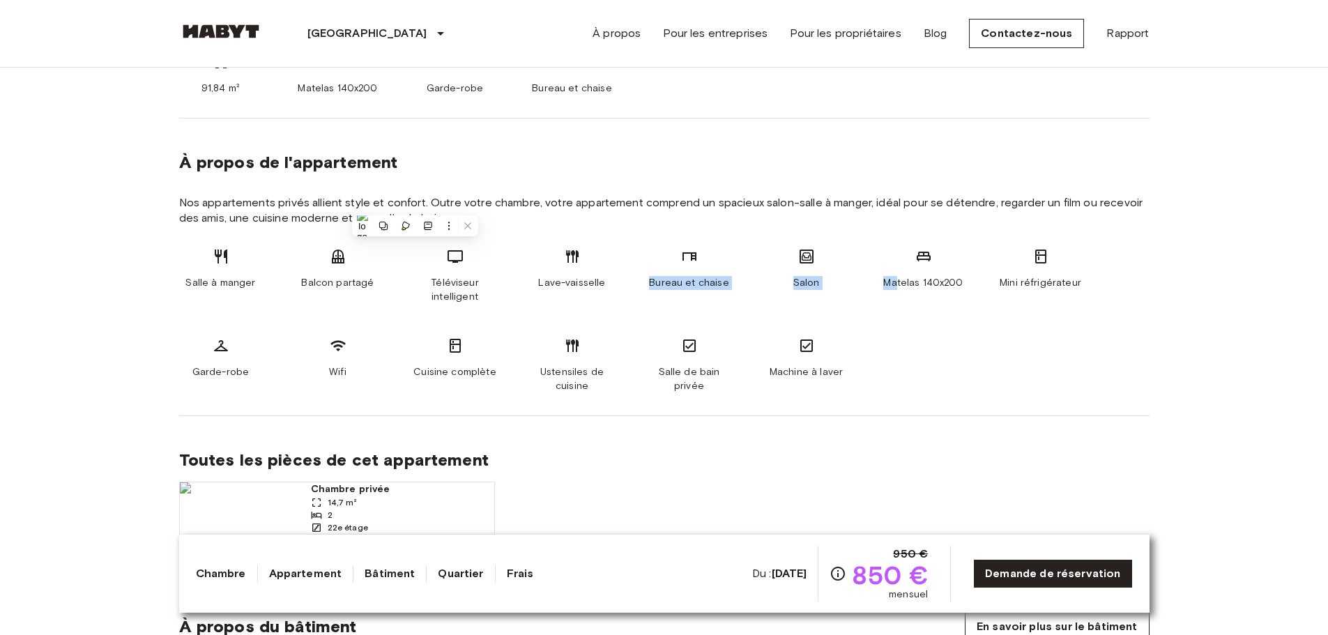
drag, startPoint x: 846, startPoint y: 320, endPoint x: 611, endPoint y: 268, distance: 240.7
click at [606, 264] on div "Salle à manger Balcon partagé Téléviseur intelligent Lave-vaisselle Bureau et c…" at bounding box center [664, 320] width 970 height 145
click at [952, 220] on span "Nos appartements privés allient style et confort. Outre votre chambre, votre ap…" at bounding box center [664, 210] width 970 height 31
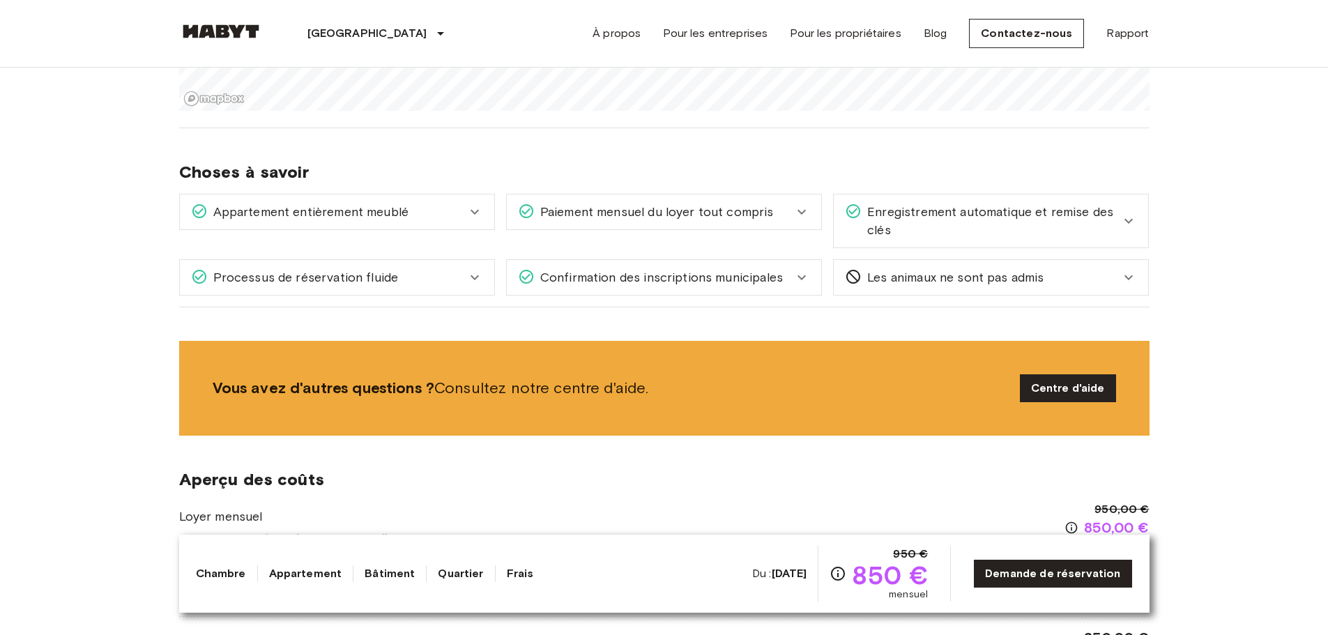
scroll to position [1813, 0]
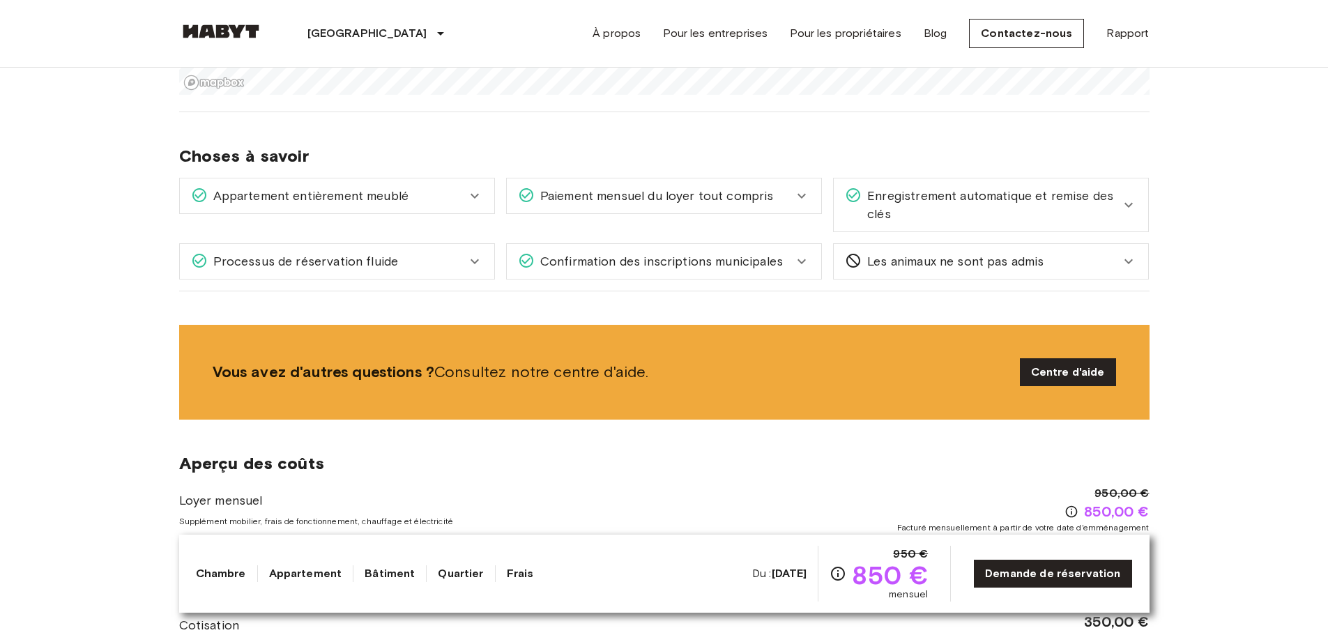
click at [457, 201] on div "Appartement entièrement meublé" at bounding box center [328, 196] width 275 height 18
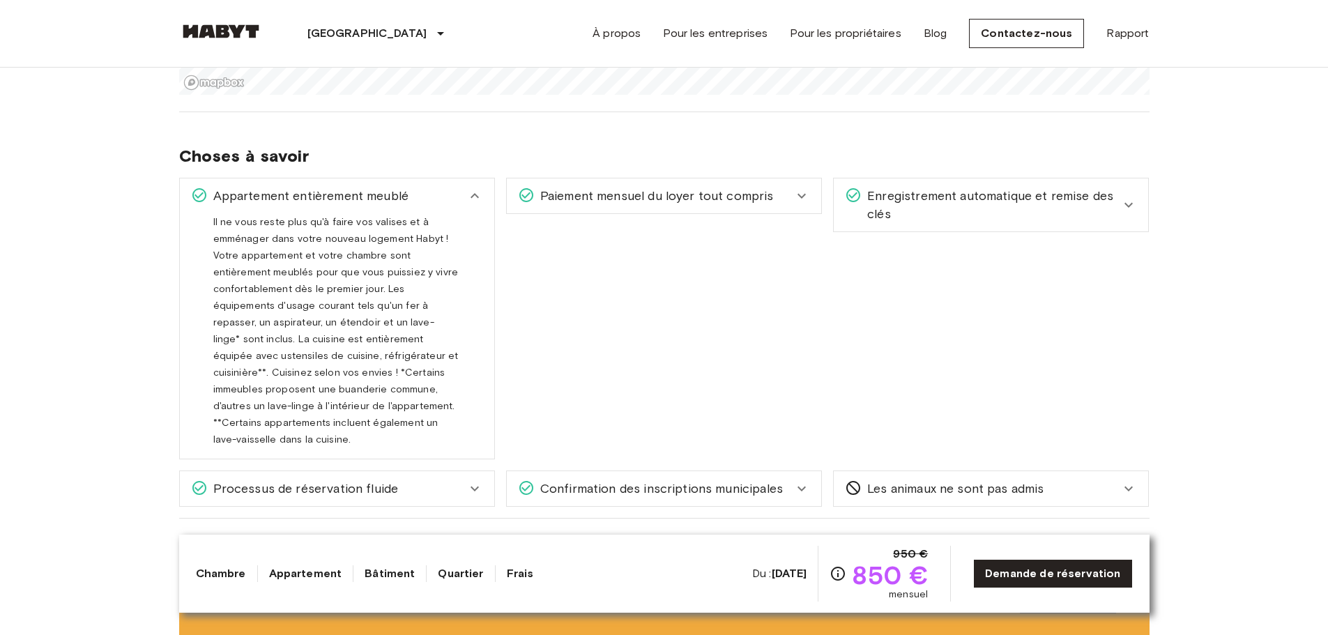
click at [457, 201] on div "Appartement entièrement meublé" at bounding box center [328, 196] width 275 height 18
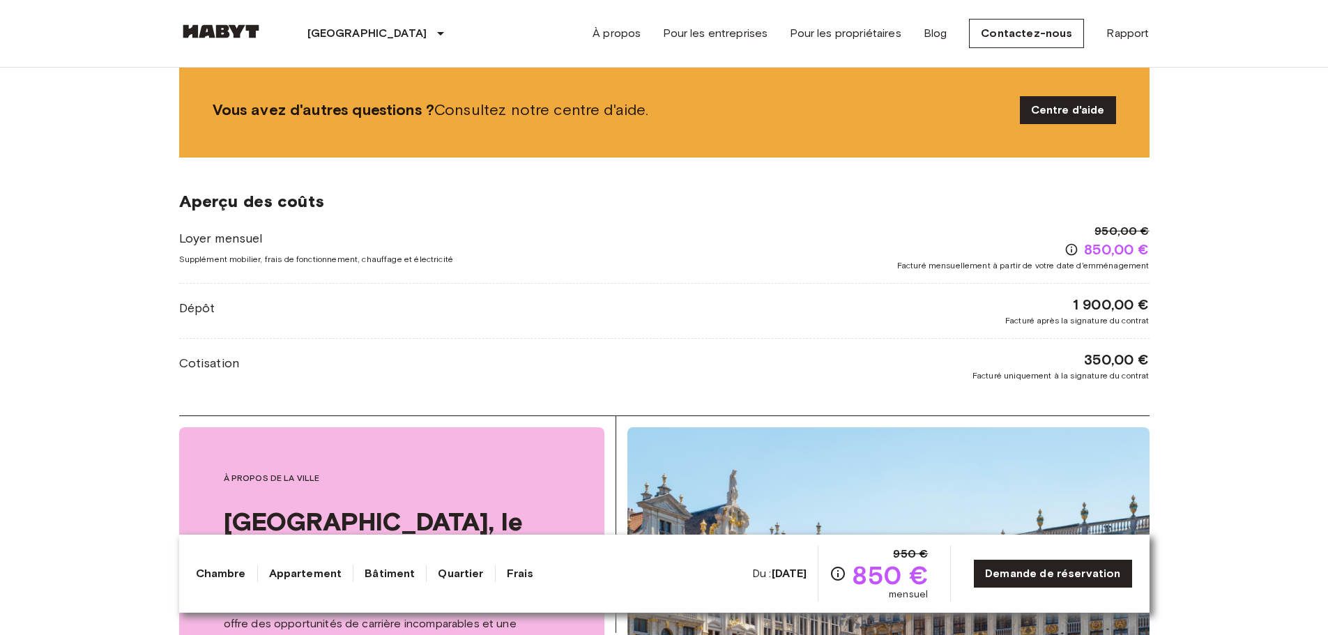
scroll to position [2091, 0]
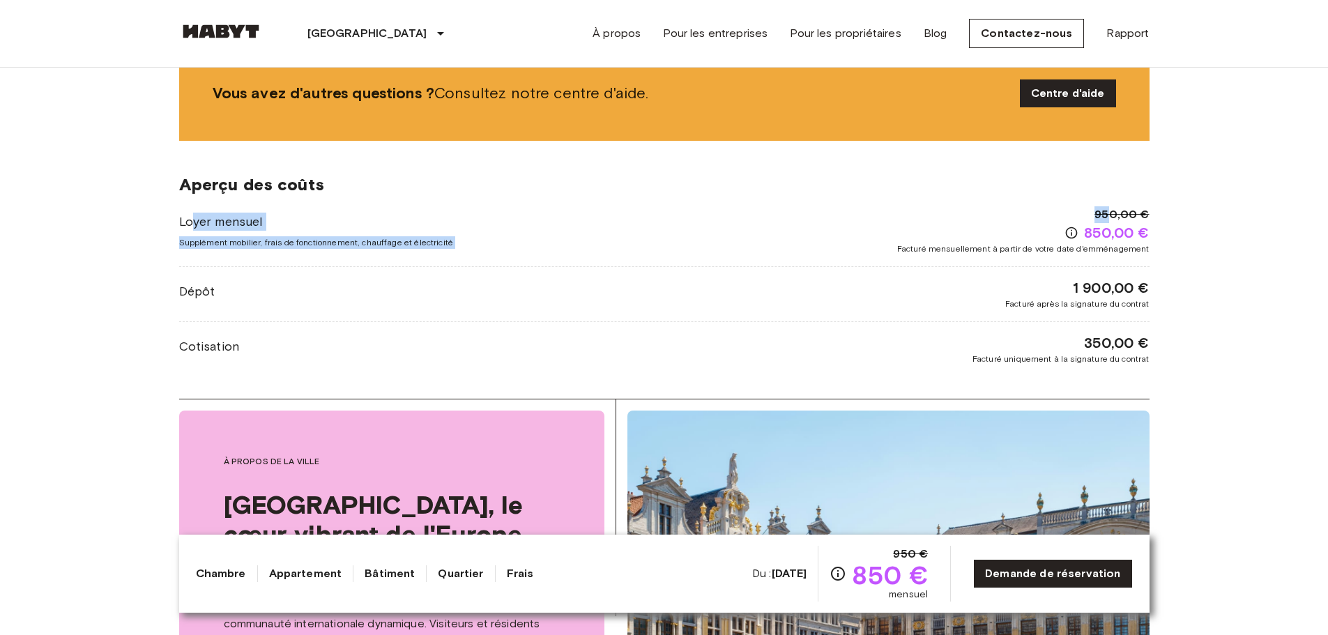
drag, startPoint x: 287, startPoint y: 220, endPoint x: 1068, endPoint y: 198, distance: 781.8
click at [1109, 208] on div "Loyer mensuel Supplément mobilier, frais de fonctionnement, chauffage et électr…" at bounding box center [664, 230] width 970 height 49
click at [798, 205] on div "Aperçu des coûts Loyer mensuel Supplément mobilier, frais de fonctionnement, ch…" at bounding box center [664, 270] width 970 height 258
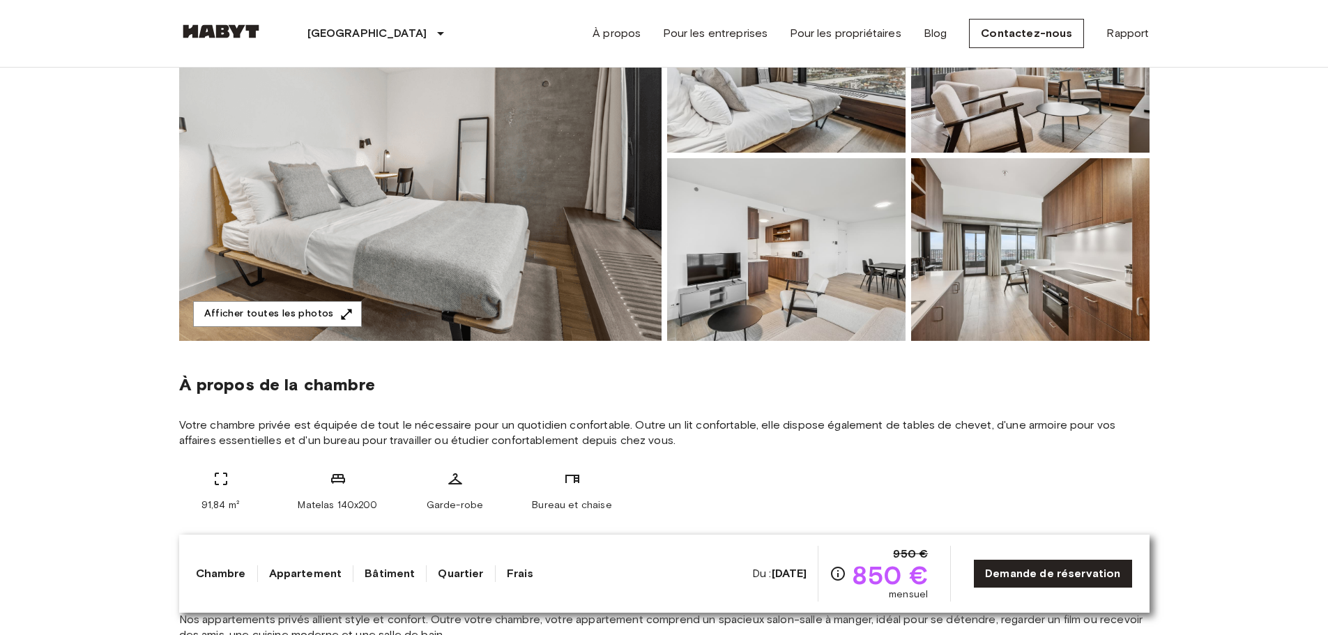
scroll to position [209, 0]
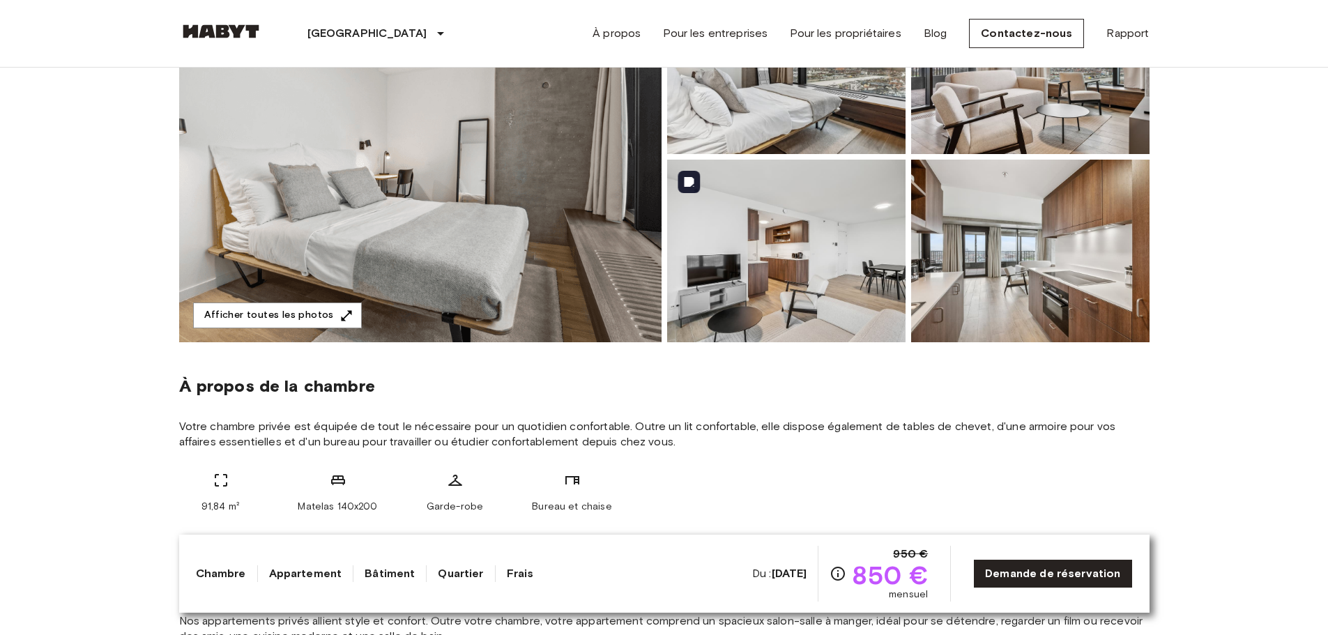
click at [842, 276] on img at bounding box center [786, 251] width 238 height 183
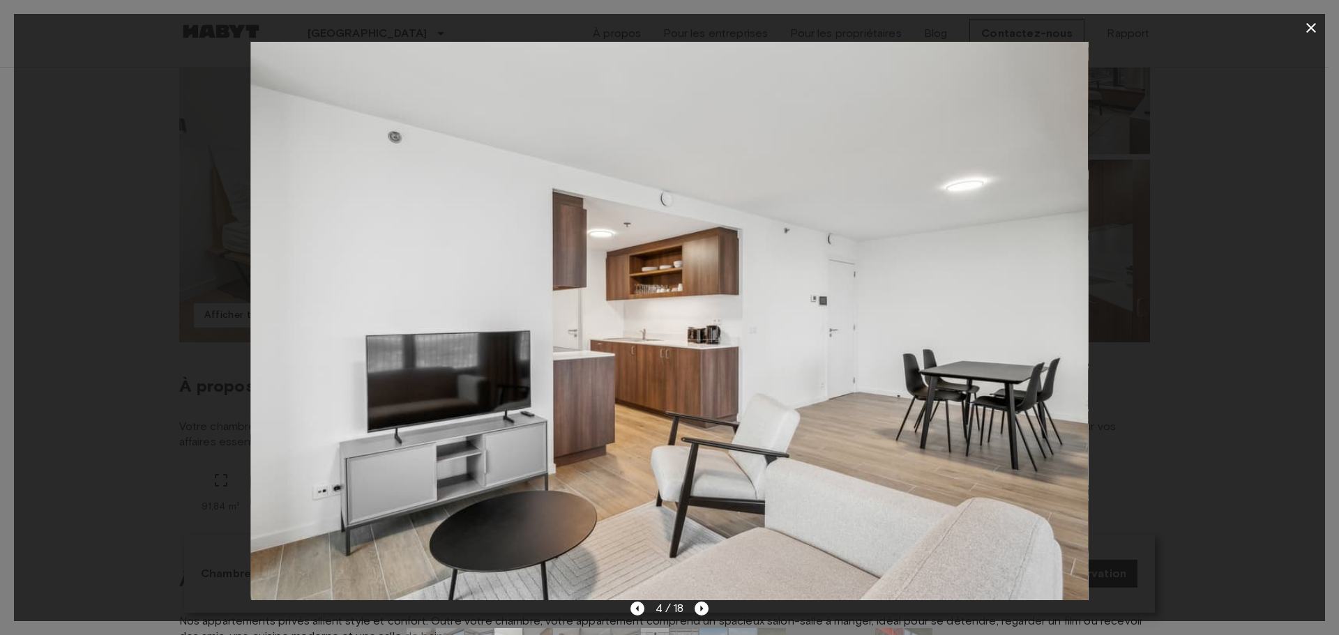
click at [1227, 264] on div at bounding box center [669, 321] width 1311 height 558
drag, startPoint x: 1311, startPoint y: 20, endPoint x: 1300, endPoint y: 26, distance: 12.2
click at [1306, 20] on icon "button" at bounding box center [1310, 28] width 17 height 17
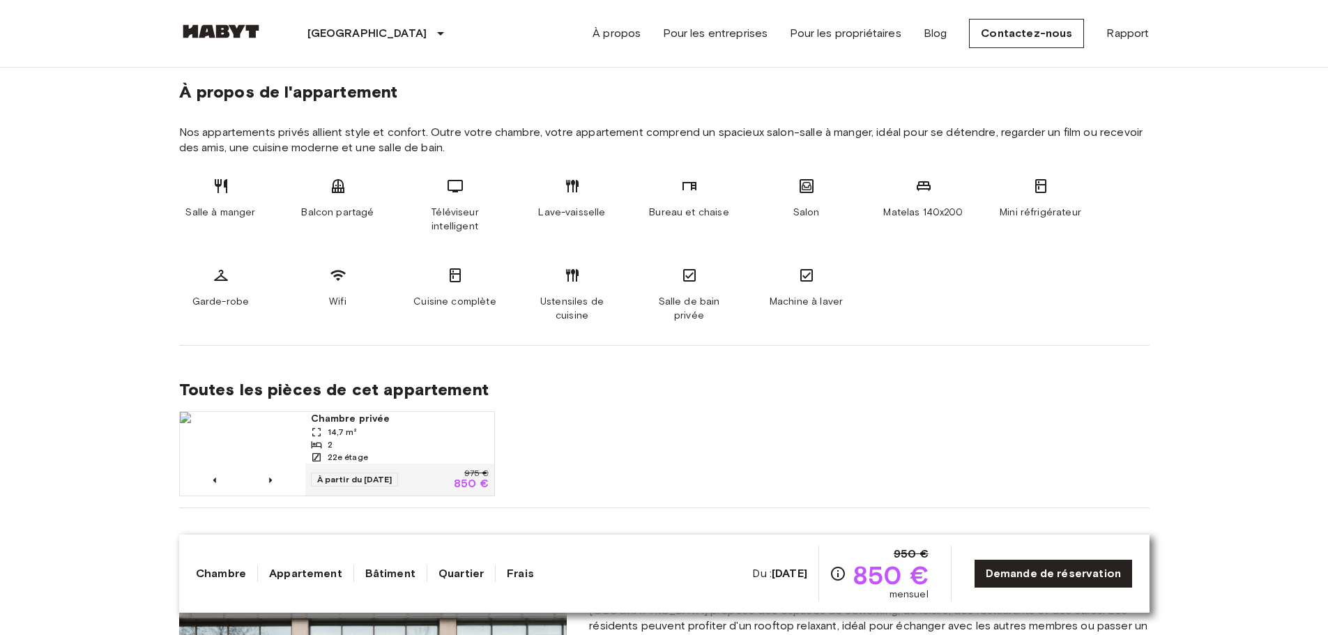
drag, startPoint x: 930, startPoint y: 296, endPoint x: 922, endPoint y: 286, distance: 12.9
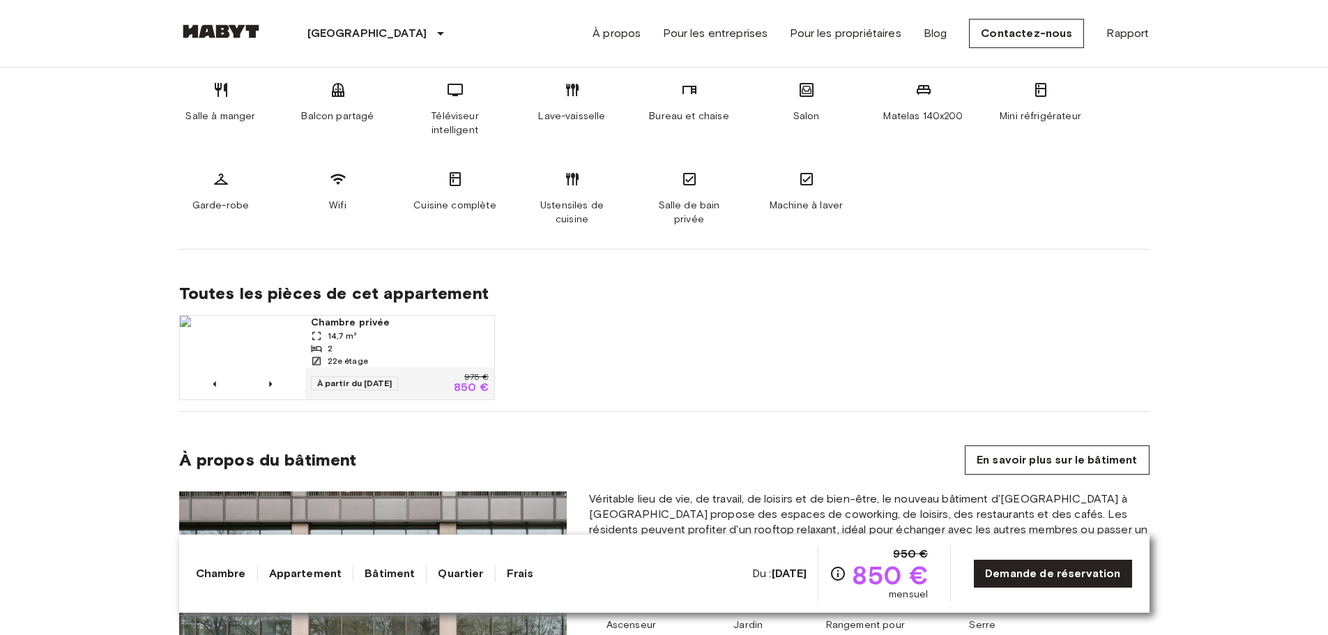
scroll to position [798, 0]
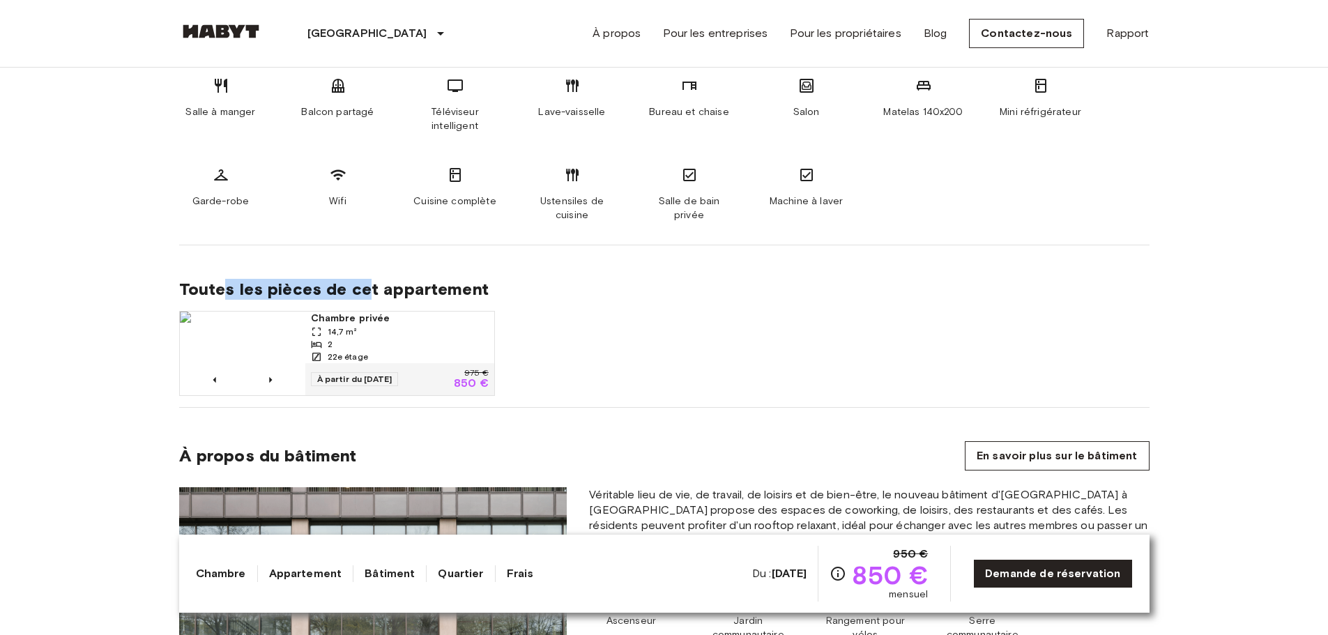
drag, startPoint x: 221, startPoint y: 286, endPoint x: 364, endPoint y: 289, distance: 143.0
click at [364, 289] on font "Toutes les pièces de cet appartement" at bounding box center [334, 289] width 310 height 20
click at [267, 376] on icon "Image précédente" at bounding box center [271, 380] width 14 height 14
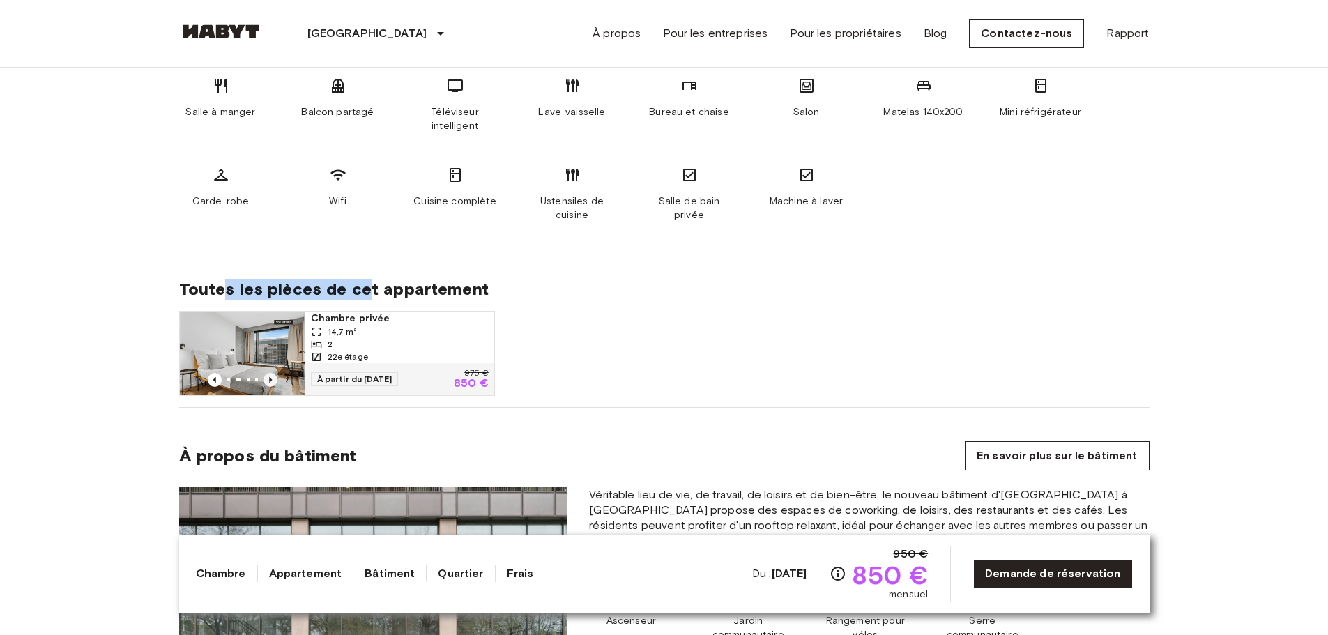
click at [269, 382] on icon "Image précédente" at bounding box center [270, 380] width 3 height 6
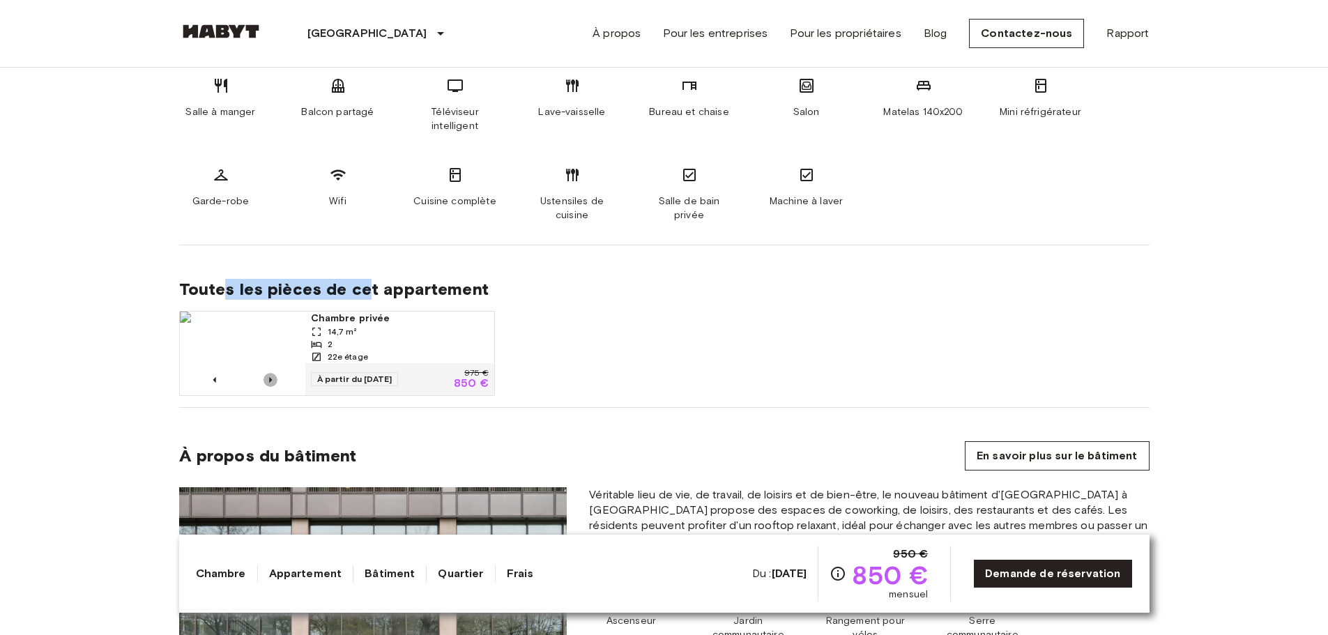
click at [269, 382] on icon "Image précédente" at bounding box center [270, 380] width 3 height 6
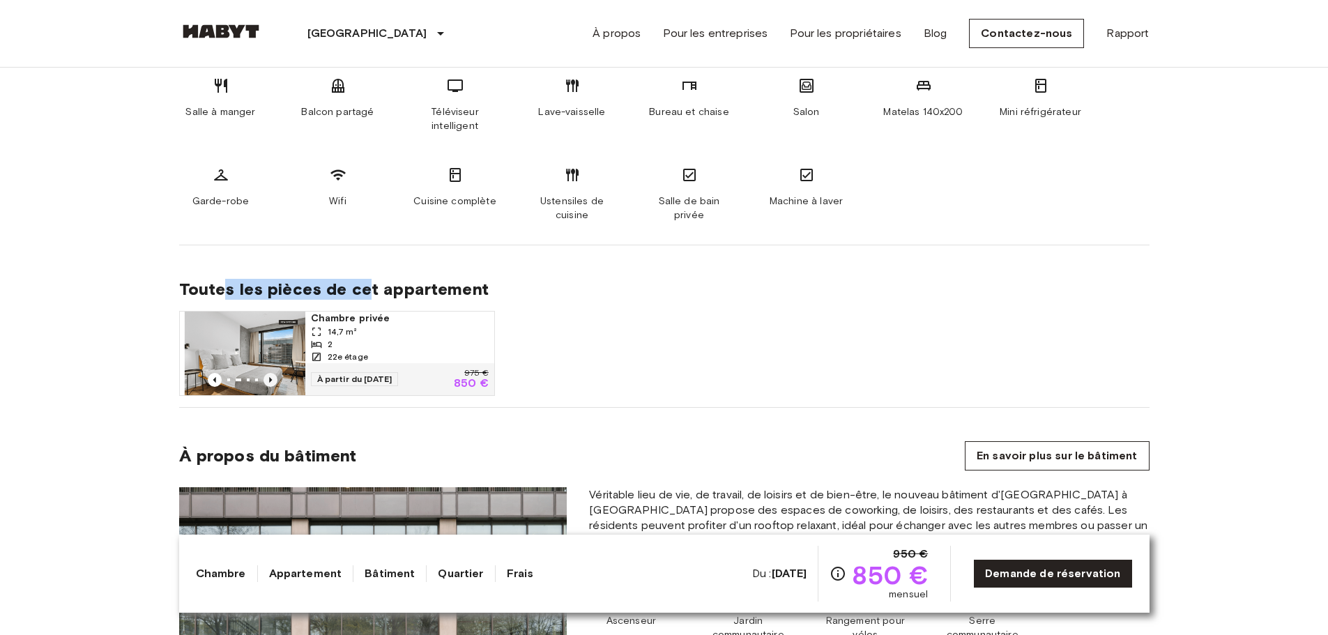
click at [269, 382] on icon "Image précédente" at bounding box center [270, 380] width 3 height 6
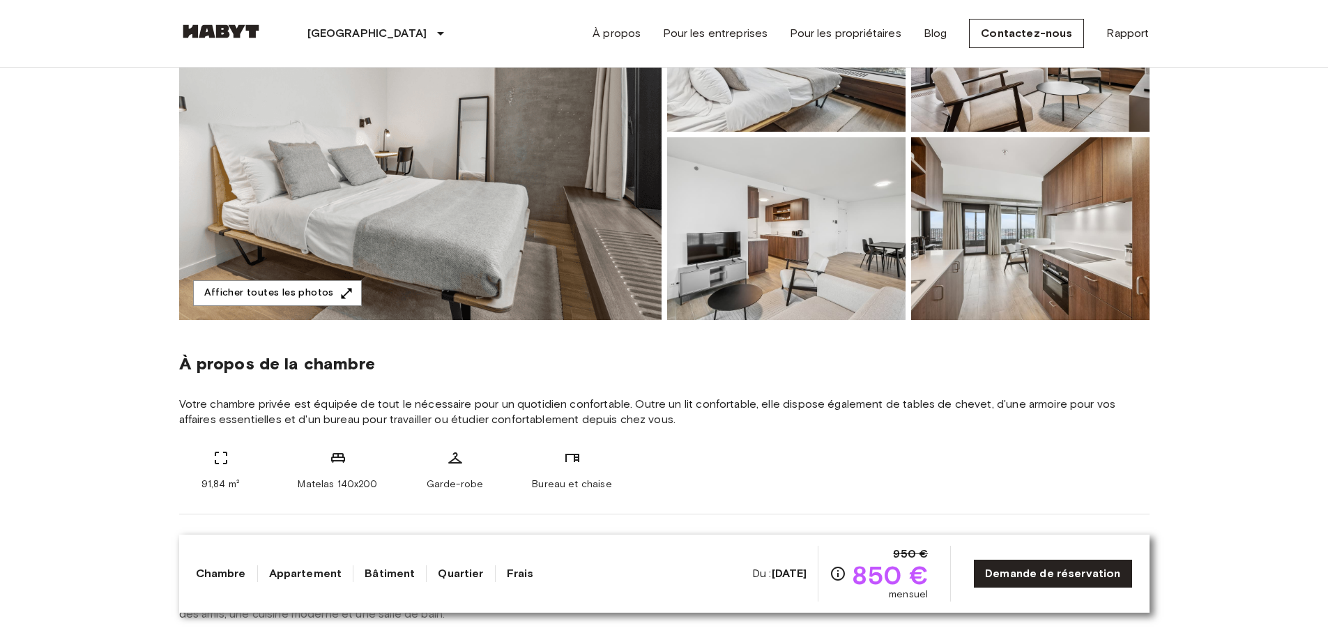
scroll to position [0, 0]
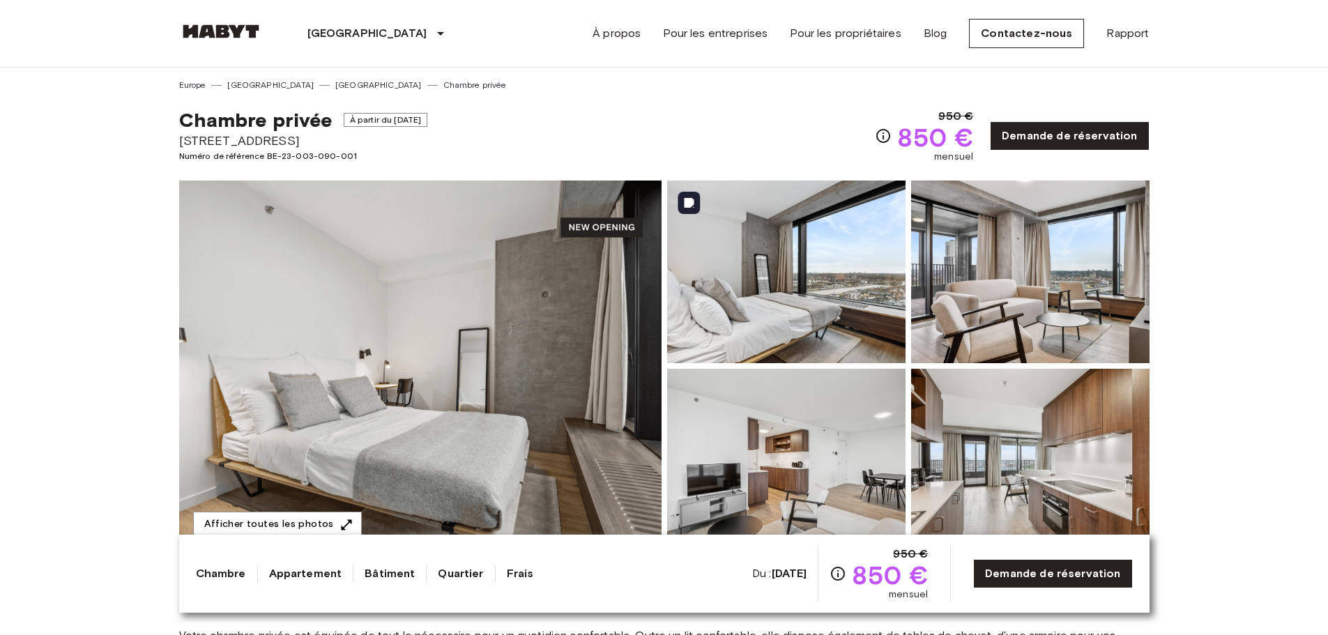
drag, startPoint x: 670, startPoint y: 287, endPoint x: 646, endPoint y: 282, distance: 24.8
